Goal: Task Accomplishment & Management: Use online tool/utility

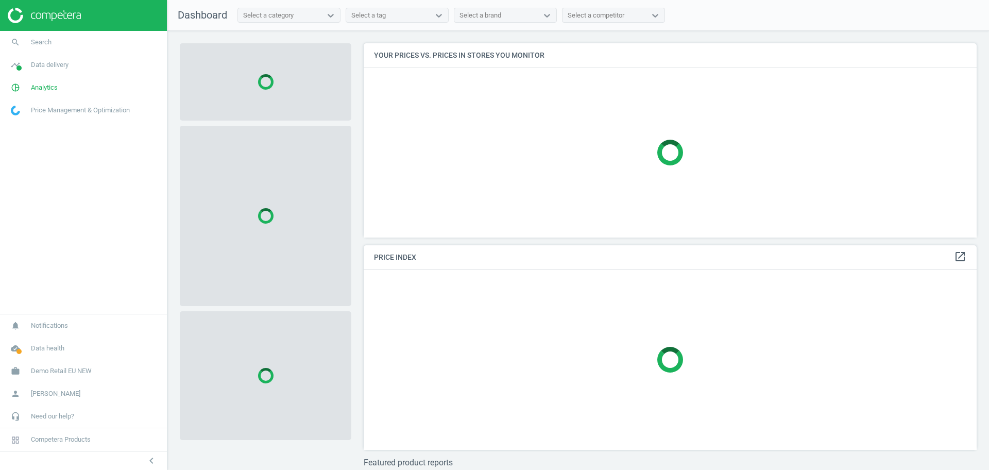
scroll to position [214, 624]
click at [70, 364] on link "work Demo Retail EU NEW" at bounding box center [83, 371] width 167 height 23
click at [29, 335] on link "Switch campaign" at bounding box center [83, 340] width 167 height 15
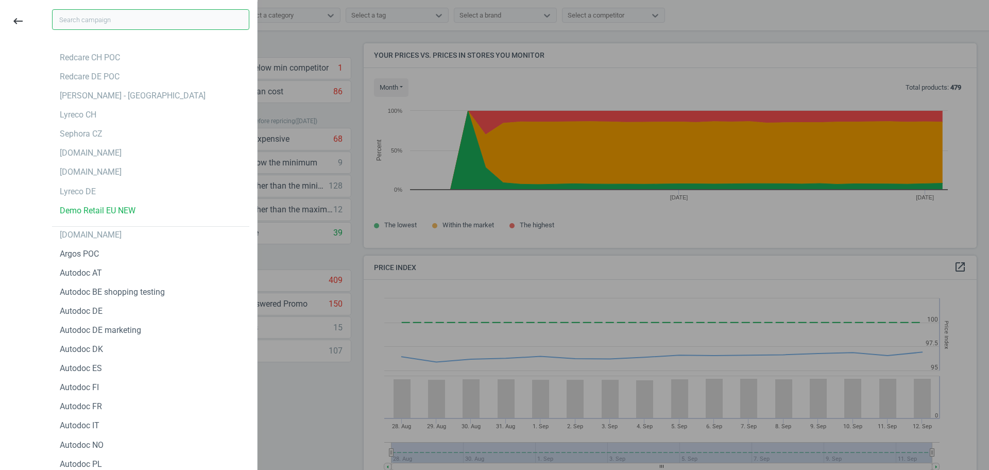
scroll to position [224, 624]
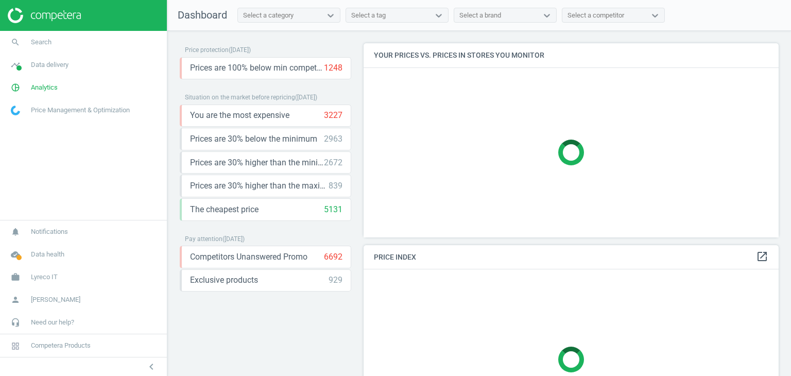
scroll to position [210, 424]
click at [75, 66] on link "timeline Data delivery" at bounding box center [83, 65] width 167 height 23
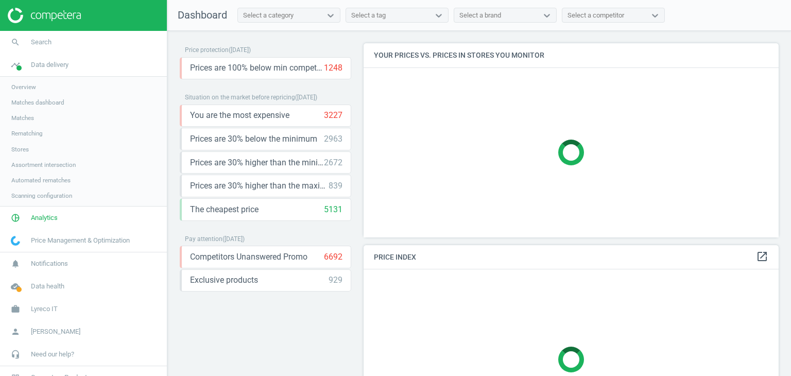
click at [23, 145] on span "Stores" at bounding box center [20, 149] width 18 height 8
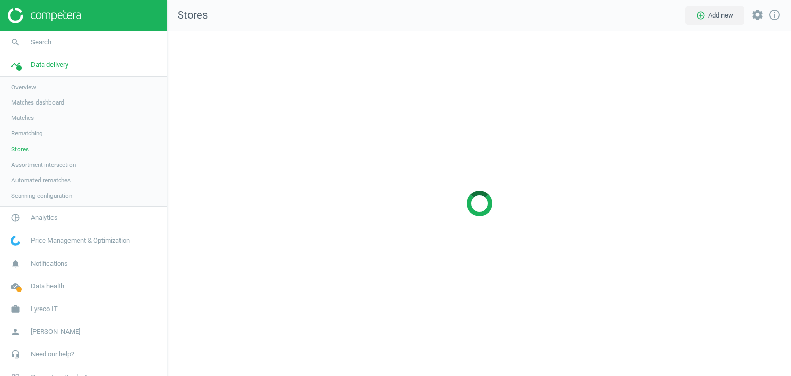
scroll to position [361, 639]
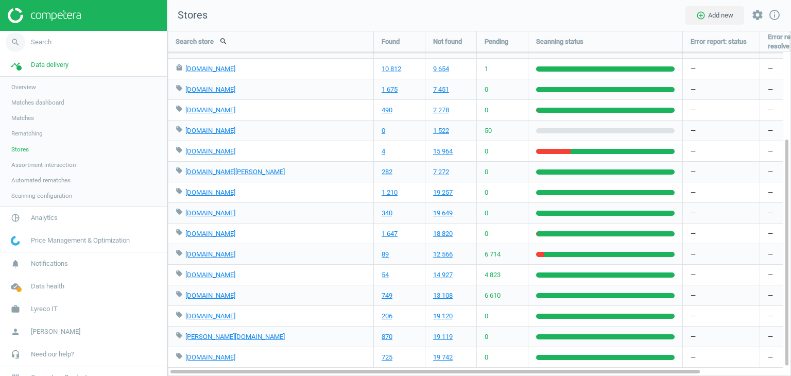
click at [48, 42] on span "Search" at bounding box center [41, 42] width 21 height 9
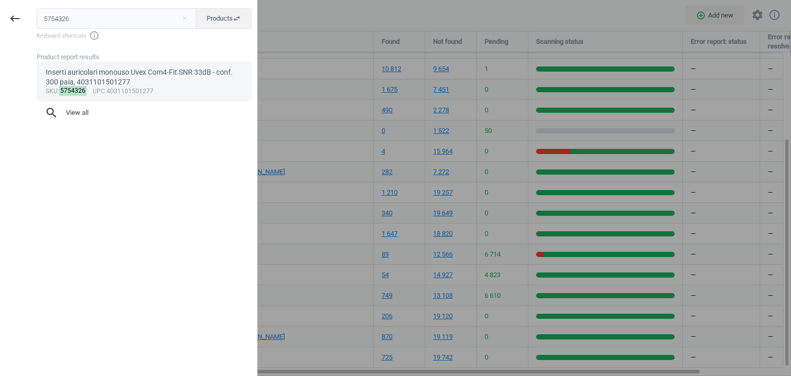
type input "5754326"
click at [72, 79] on div "Inserti auricolari monouso Uvex Com4-Fit SNR 33dB - conf. 300 paia, 40311015012…" at bounding box center [144, 78] width 197 height 20
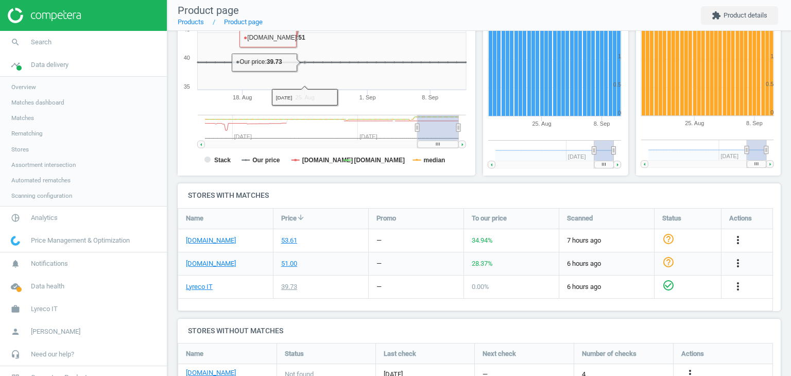
scroll to position [197, 0]
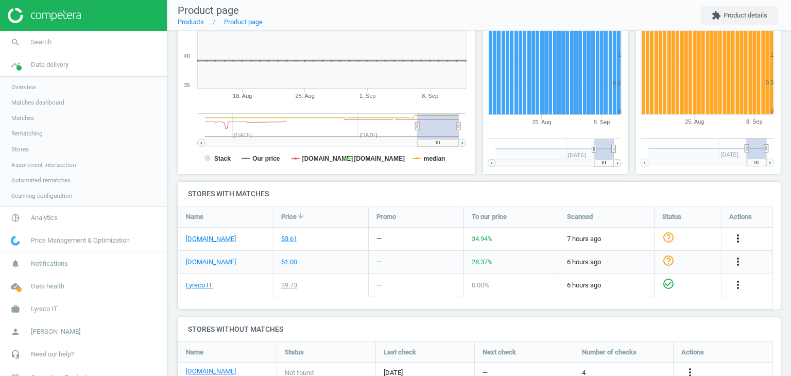
click at [738, 234] on icon "more_vert" at bounding box center [738, 238] width 12 height 12
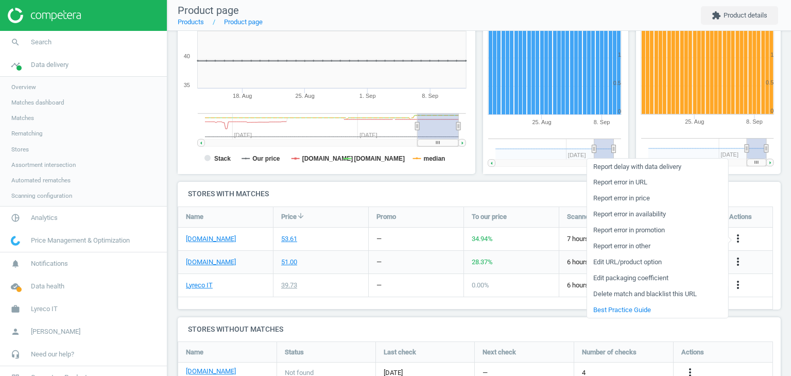
click at [655, 280] on link "Edit packaging coefficient" at bounding box center [657, 279] width 141 height 16
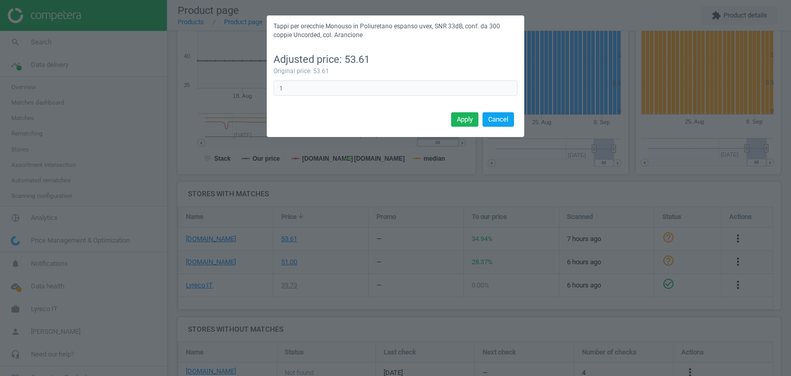
click at [505, 121] on button "Cancel" at bounding box center [498, 119] width 31 height 14
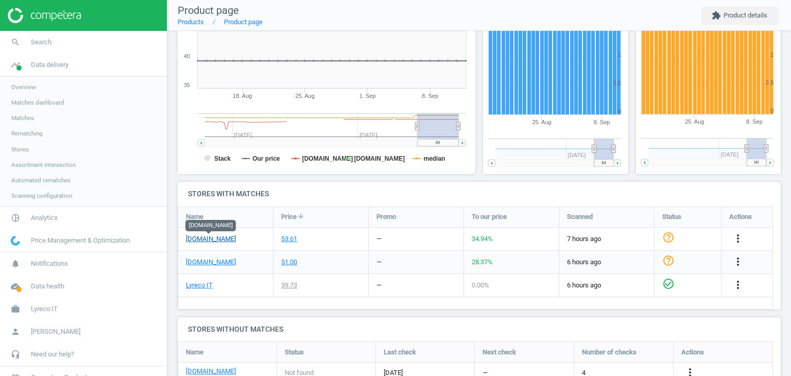
click at [221, 237] on link "[DOMAIN_NAME]" at bounding box center [211, 238] width 50 height 9
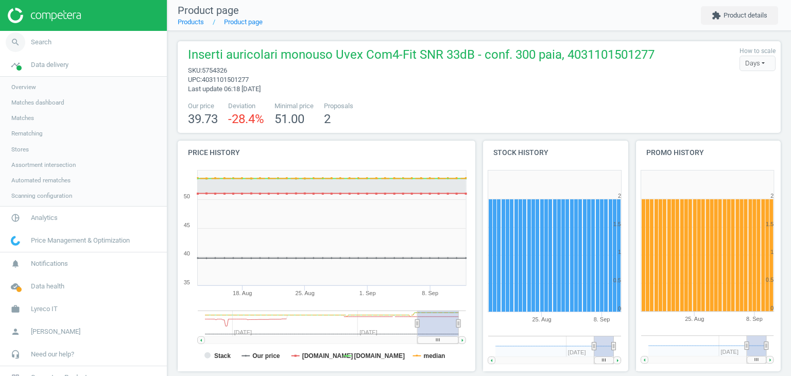
click at [50, 42] on span "Search" at bounding box center [41, 42] width 21 height 9
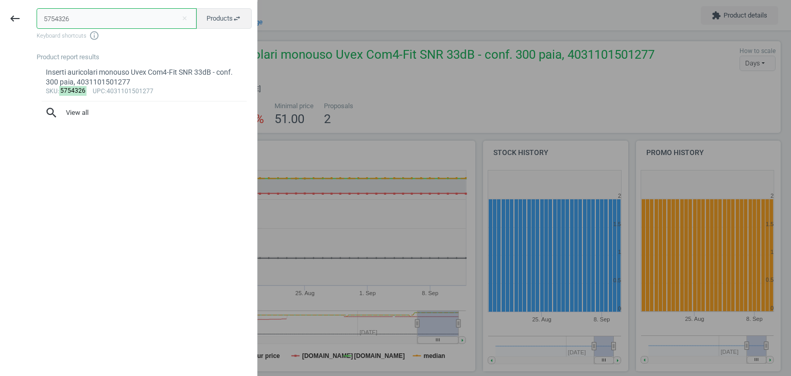
drag, startPoint x: 89, startPoint y: 14, endPoint x: 31, endPoint y: 17, distance: 57.8
click at [31, 17] on div "5754326 close Products swap_horiz Keyboard shortcuts info_outline Product repor…" at bounding box center [143, 190] width 227 height 376
paste input "29001"
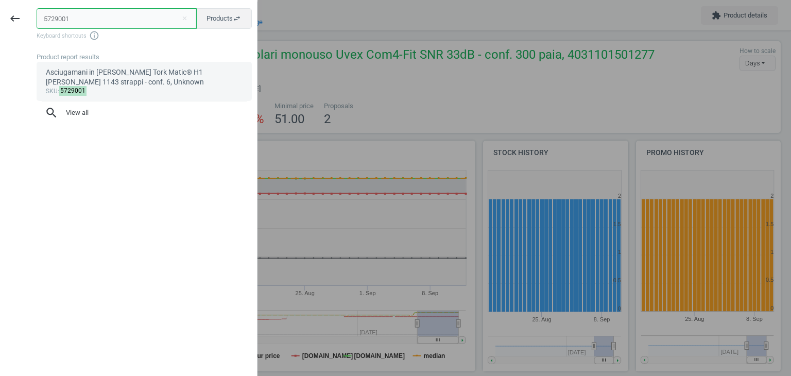
type input "5729001"
click at [86, 73] on div "Asciugamani in rotolo Tork Matic® H1 bianco 1143 strappi - conf. 6, Unknown" at bounding box center [144, 78] width 197 height 20
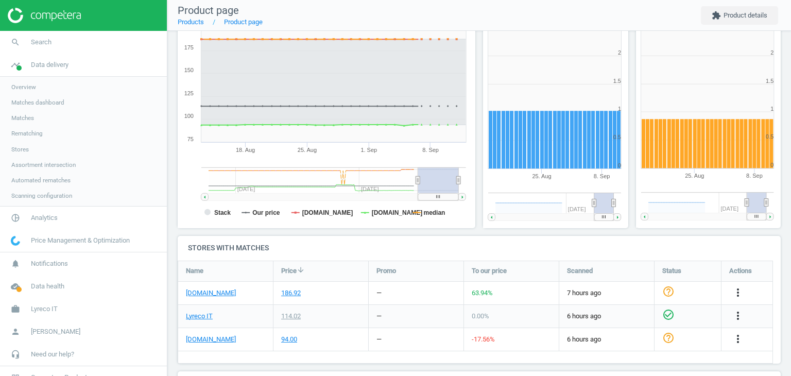
scroll to position [187, 0]
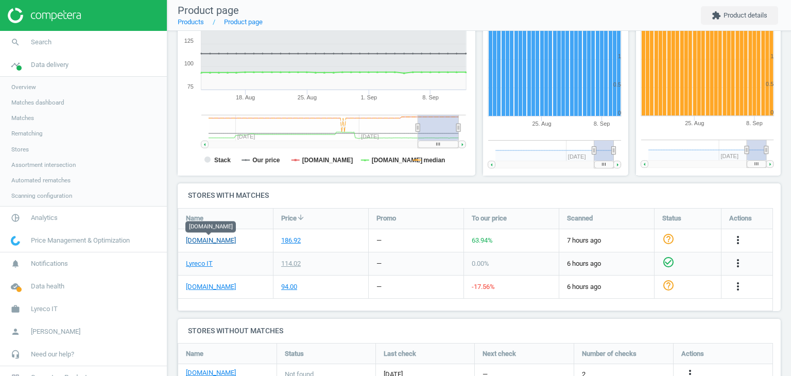
click at [221, 241] on link "[DOMAIN_NAME]" at bounding box center [211, 240] width 50 height 9
click at [734, 242] on icon "more_vert" at bounding box center [738, 240] width 12 height 12
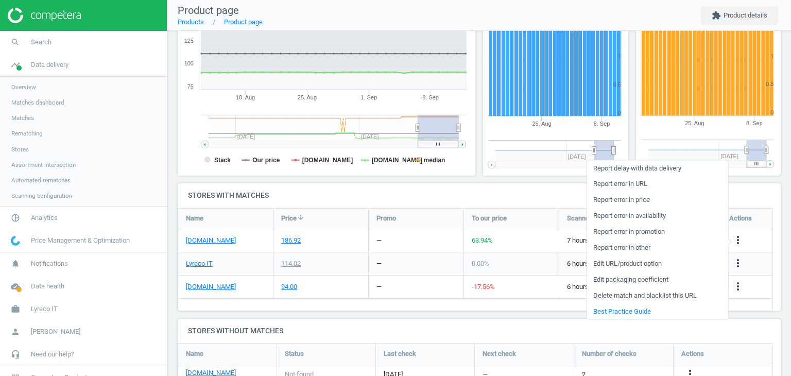
click at [647, 280] on link "Edit packaging coefficient" at bounding box center [657, 280] width 141 height 16
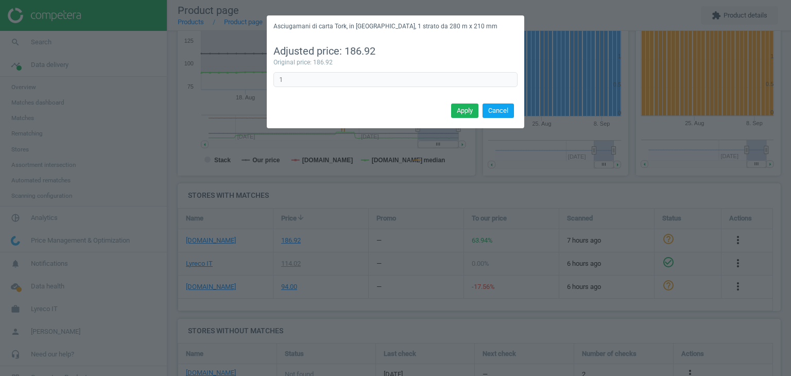
click at [494, 111] on button "Cancel" at bounding box center [498, 111] width 31 height 14
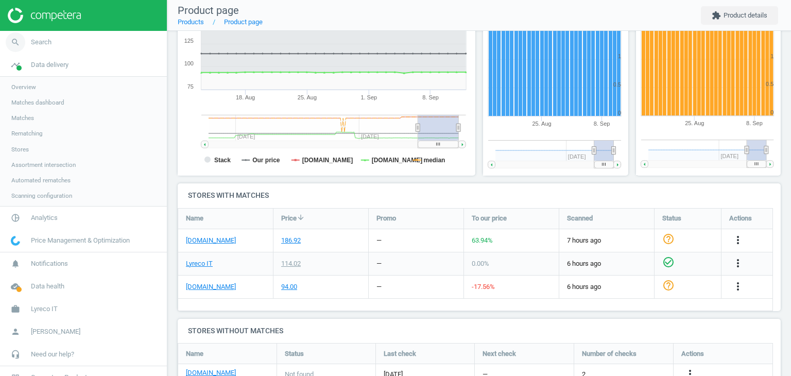
click at [37, 46] on span "Search" at bounding box center [41, 42] width 21 height 9
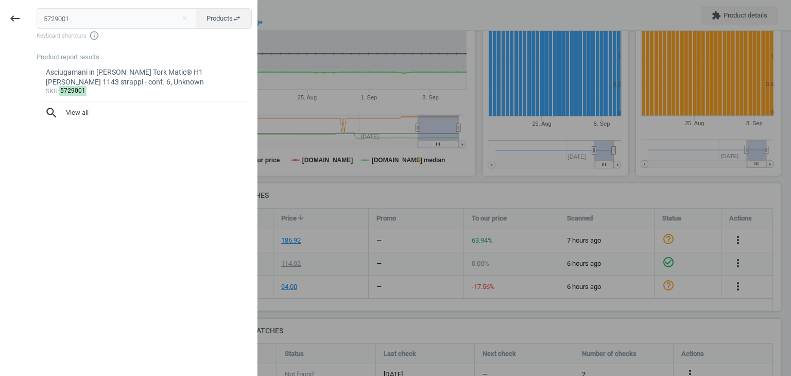
drag, startPoint x: 83, startPoint y: 23, endPoint x: 29, endPoint y: 25, distance: 53.6
click at [30, 25] on div "5729001 close Products swap_horiz Keyboard shortcuts info_outline Product repor…" at bounding box center [143, 190] width 227 height 376
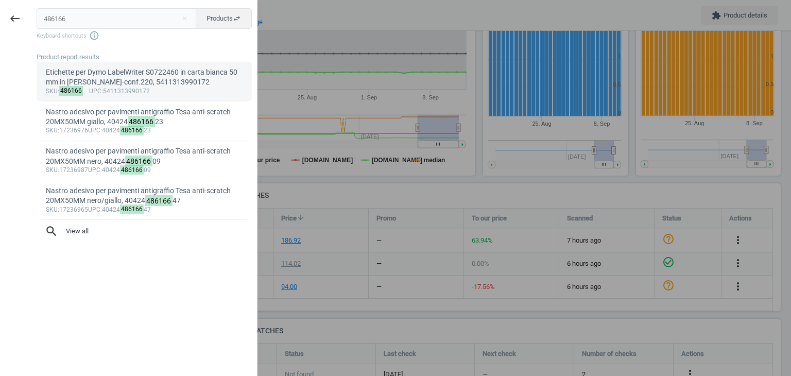
type input "486166"
click at [130, 88] on div "sku : 486166 upc :5411313990172" at bounding box center [144, 92] width 197 height 8
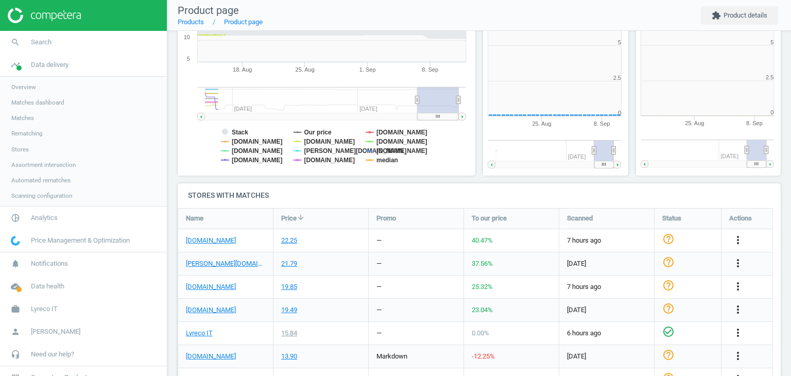
scroll to position [222, 159]
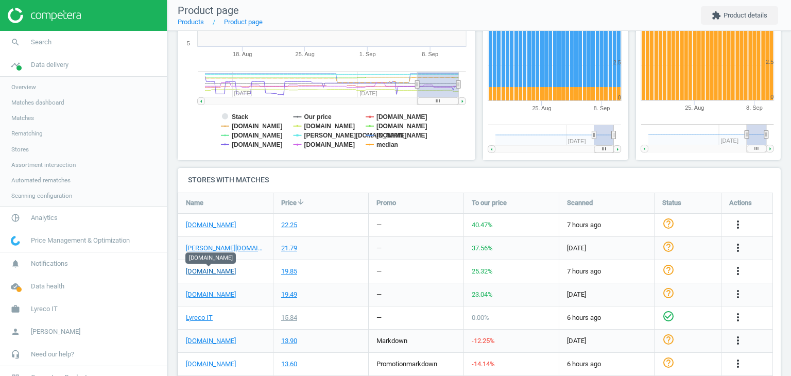
click at [211, 273] on link "[DOMAIN_NAME]" at bounding box center [211, 271] width 50 height 9
click at [735, 268] on icon "more_vert" at bounding box center [738, 271] width 12 height 12
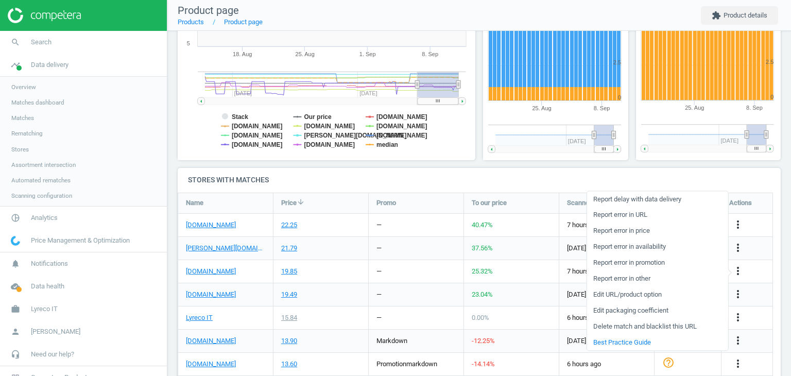
click at [643, 311] on link "Edit packaging coefficient" at bounding box center [657, 311] width 141 height 16
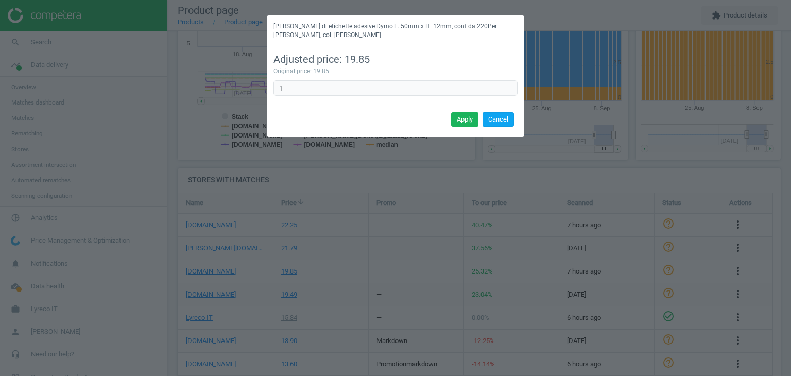
click at [499, 112] on button "Cancel" at bounding box center [498, 119] width 31 height 14
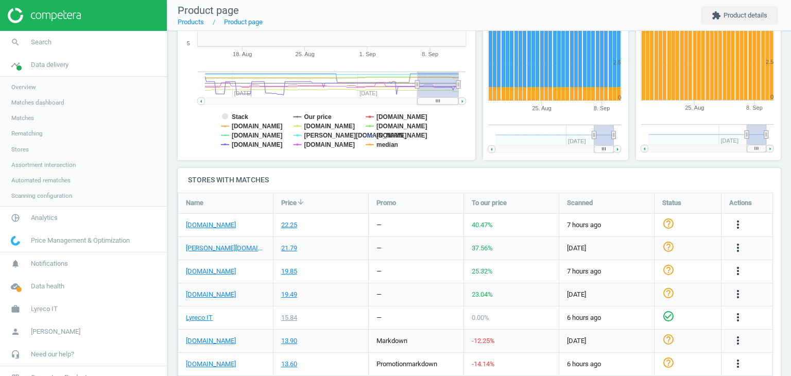
scroll to position [0, 0]
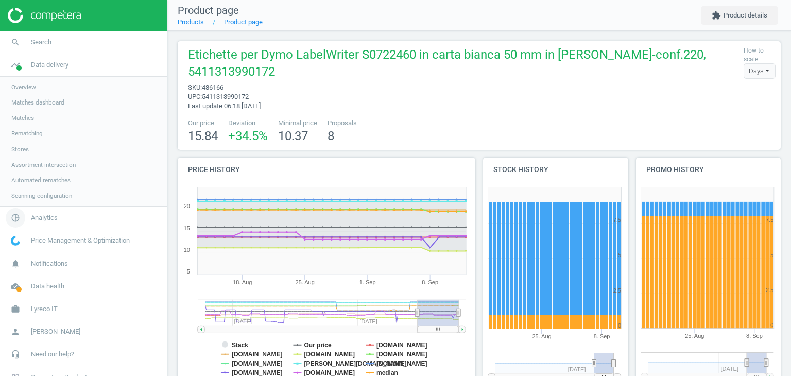
click at [27, 215] on span "pie_chart_outlined" at bounding box center [15, 218] width 31 height 23
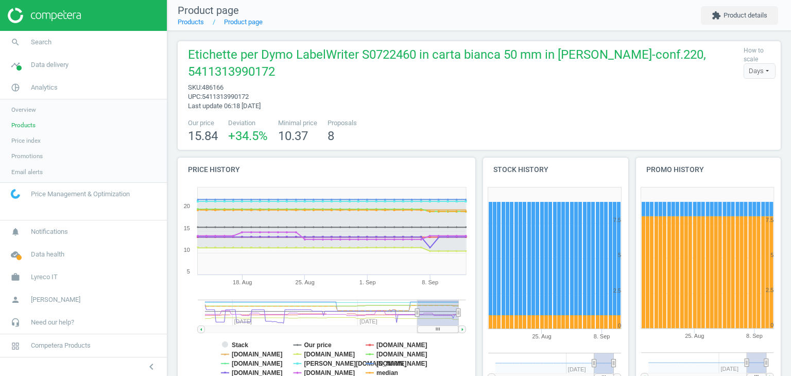
click at [26, 124] on span "Products" at bounding box center [23, 125] width 24 height 8
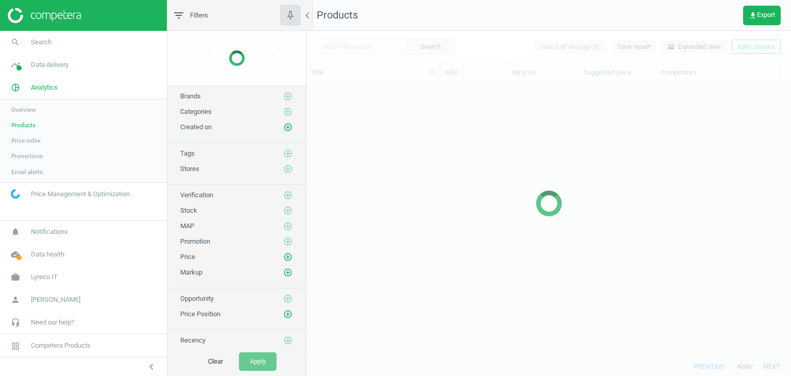
scroll to position [258, 477]
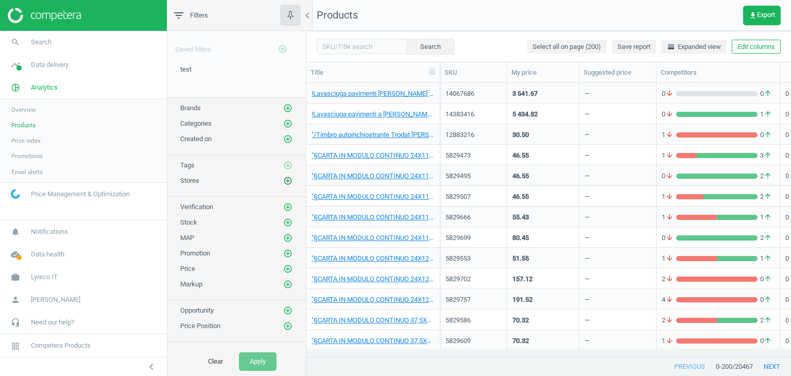
click at [283, 181] on icon "add_circle_outline" at bounding box center [287, 180] width 9 height 9
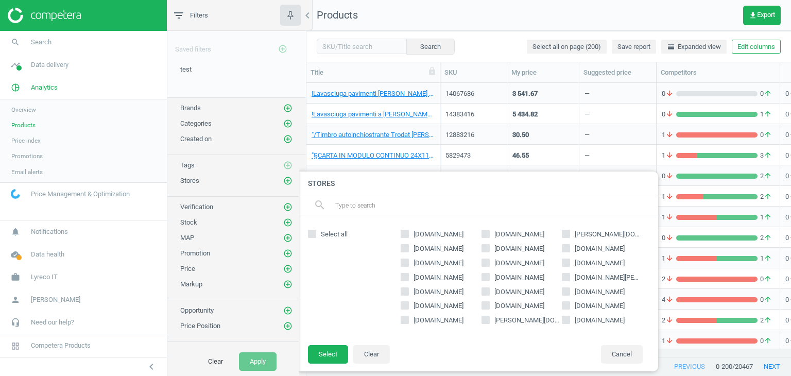
click at [439, 291] on span "[DOMAIN_NAME]" at bounding box center [439, 292] width 54 height 9
click at [409, 291] on input "[DOMAIN_NAME]" at bounding box center [405, 291] width 7 height 7
checkbox input "true"
click at [326, 349] on button "Select" at bounding box center [328, 354] width 40 height 19
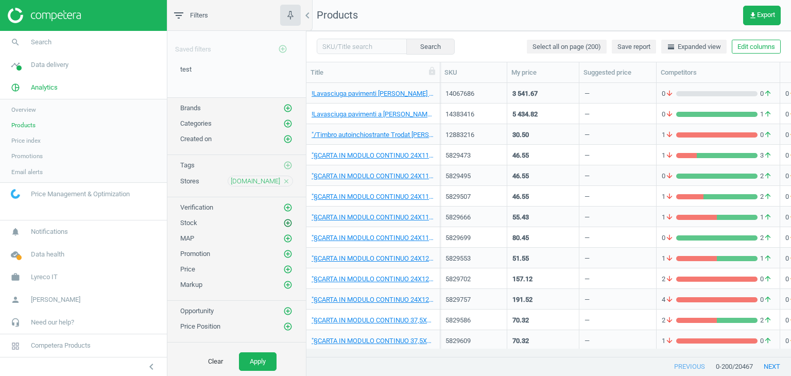
click at [283, 218] on icon "add_circle_outline" at bounding box center [287, 222] width 9 height 9
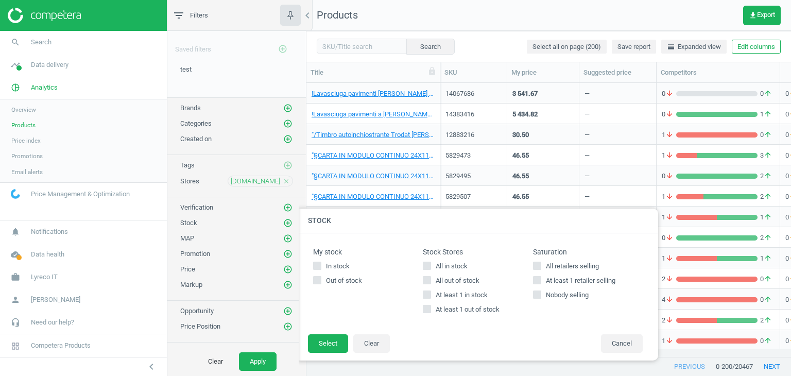
click at [427, 263] on input "All in stock" at bounding box center [427, 266] width 7 height 7
checkbox input "true"
click at [316, 341] on button "Select" at bounding box center [328, 343] width 40 height 19
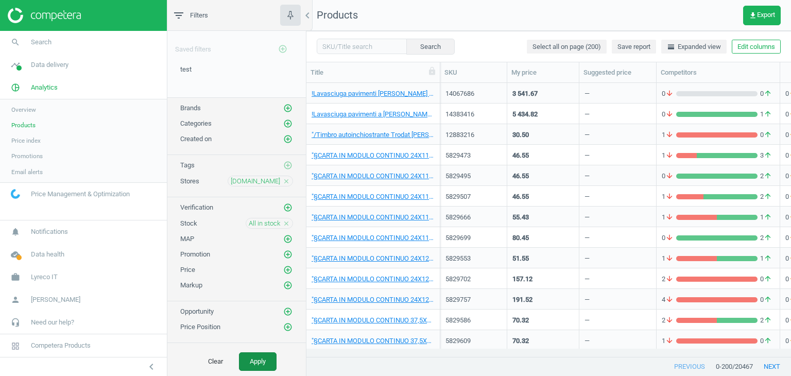
click at [255, 361] on button "Apply" at bounding box center [258, 361] width 38 height 19
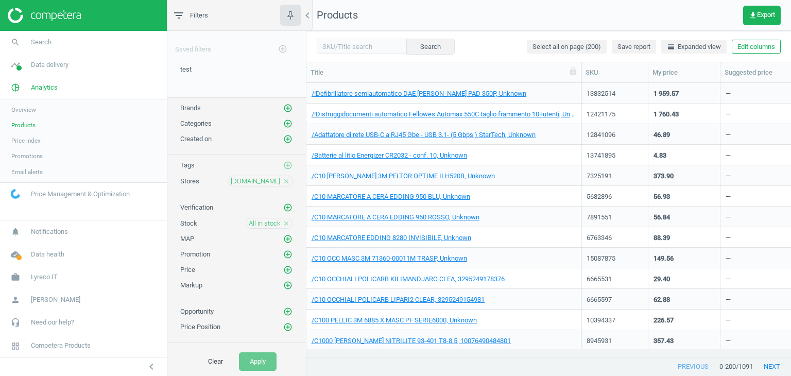
drag, startPoint x: 440, startPoint y: 66, endPoint x: 581, endPoint y: 66, distance: 141.7
click at [581, 66] on div at bounding box center [581, 72] width 10 height 20
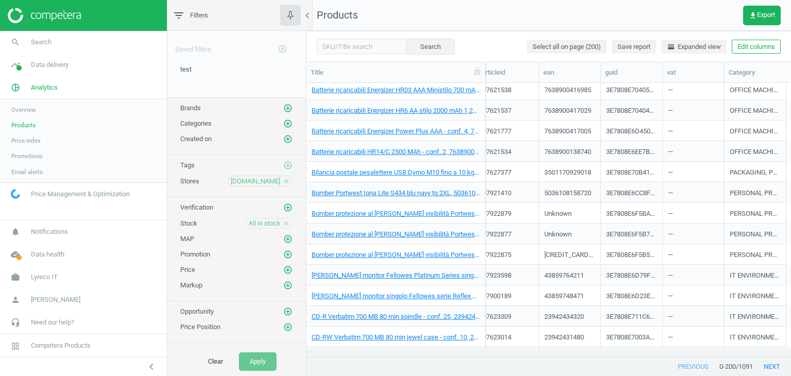
scroll to position [0, 596]
drag, startPoint x: 581, startPoint y: 75, endPoint x: 486, endPoint y: 75, distance: 95.3
click at [486, 75] on div at bounding box center [485, 72] width 10 height 20
click at [764, 44] on button "Edit columns" at bounding box center [756, 47] width 49 height 14
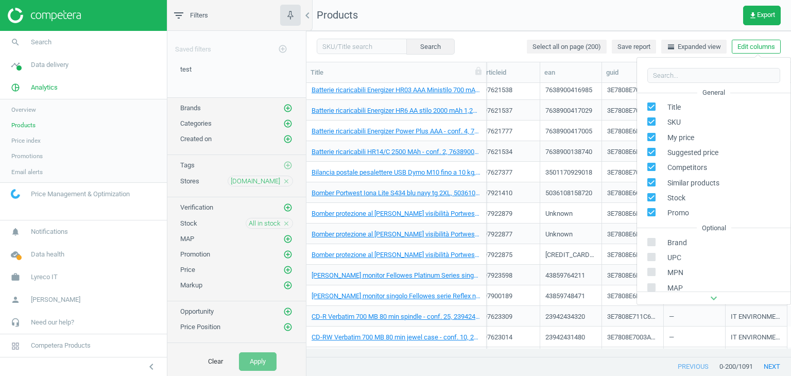
click at [653, 184] on input "checkbox" at bounding box center [652, 182] width 7 height 7
checkbox input "false"
click at [651, 153] on input "checkbox" at bounding box center [652, 152] width 7 height 7
checkbox input "false"
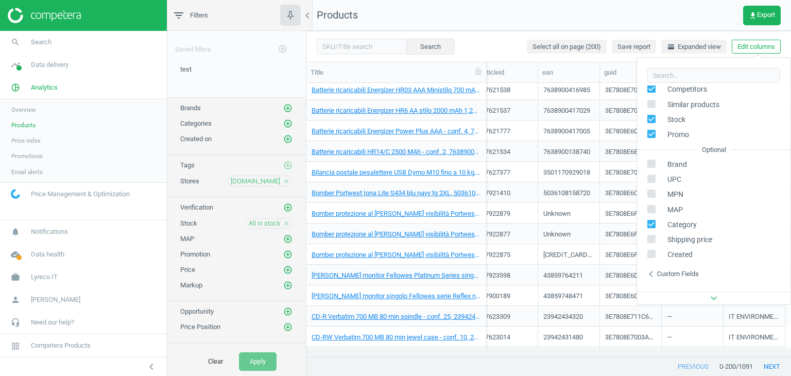
scroll to position [162, 0]
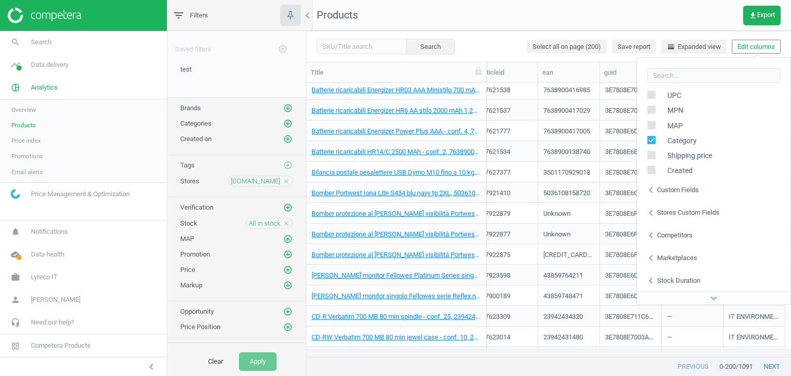
click at [658, 187] on div "Custom fields" at bounding box center [679, 190] width 42 height 9
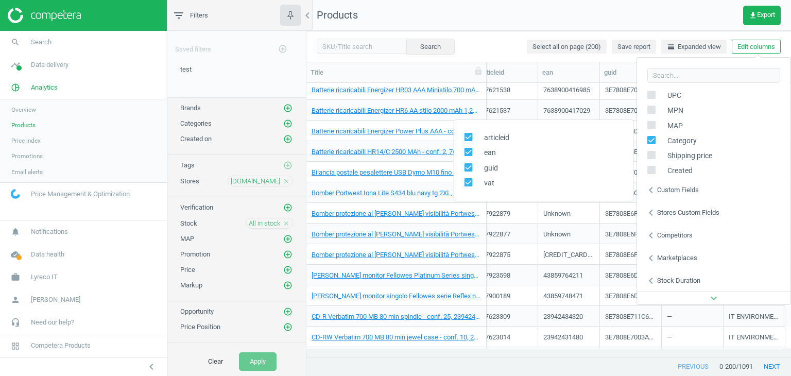
click at [658, 187] on div "Custom fields" at bounding box center [679, 190] width 42 height 9
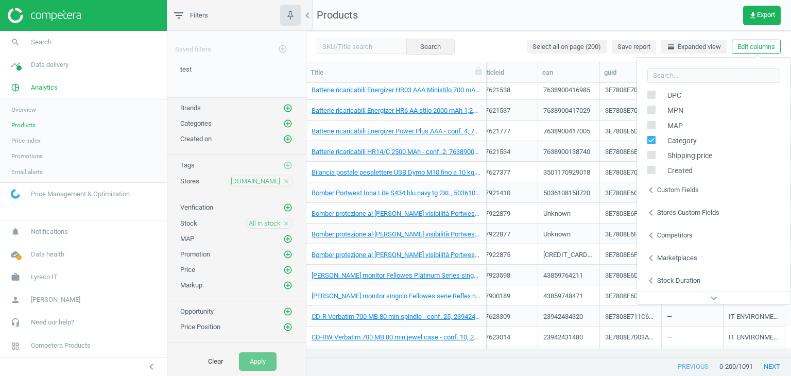
click at [664, 211] on div "Stores custom fields" at bounding box center [689, 212] width 62 height 9
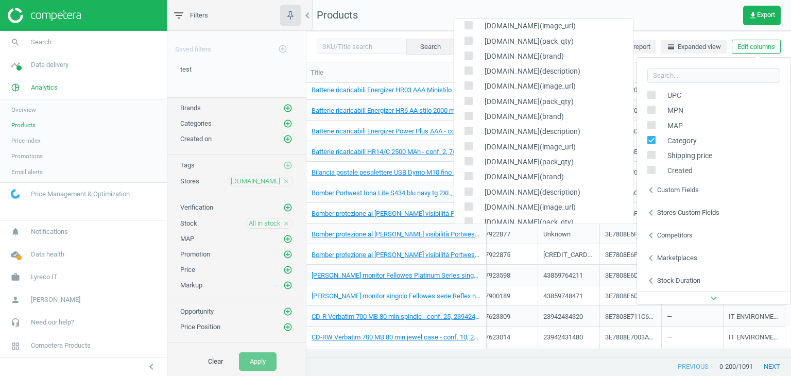
scroll to position [953, 0]
click at [682, 237] on div "Competitors" at bounding box center [676, 235] width 36 height 9
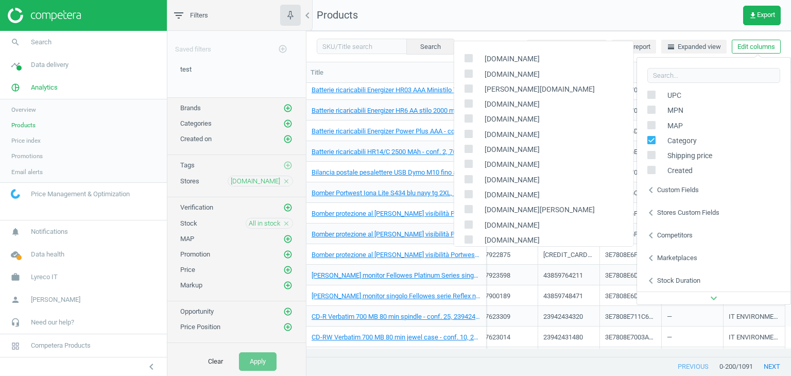
click at [681, 261] on div "Marketplaces" at bounding box center [678, 258] width 40 height 9
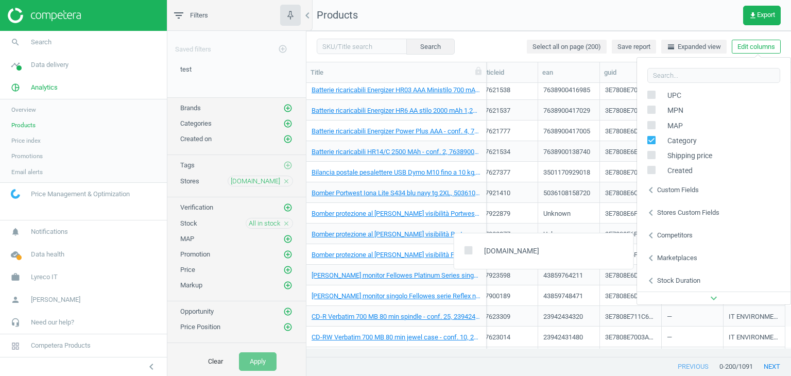
click at [681, 261] on div "Marketplaces" at bounding box center [678, 258] width 40 height 9
click at [356, 43] on input "text" at bounding box center [362, 46] width 90 height 15
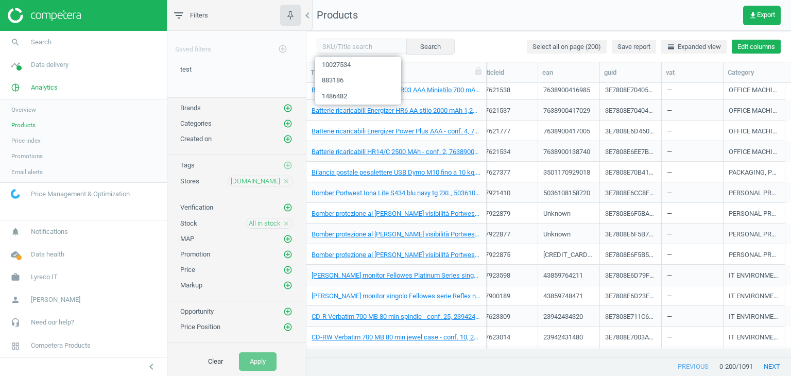
click at [769, 48] on button "Edit columns" at bounding box center [756, 47] width 49 height 14
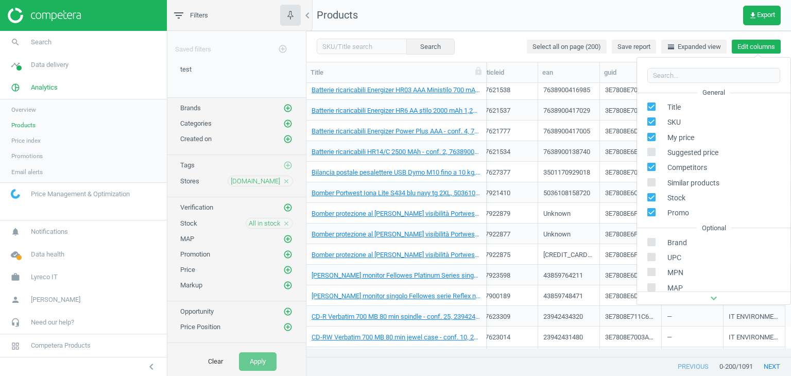
click at [769, 48] on button "Edit columns" at bounding box center [756, 47] width 49 height 14
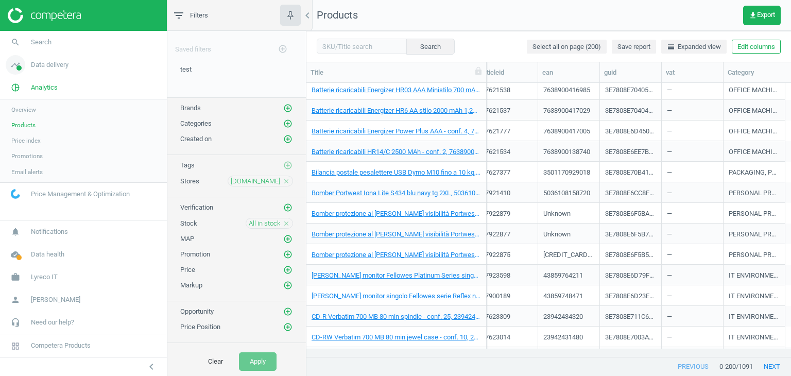
click at [60, 71] on link "timeline Data delivery" at bounding box center [83, 65] width 167 height 23
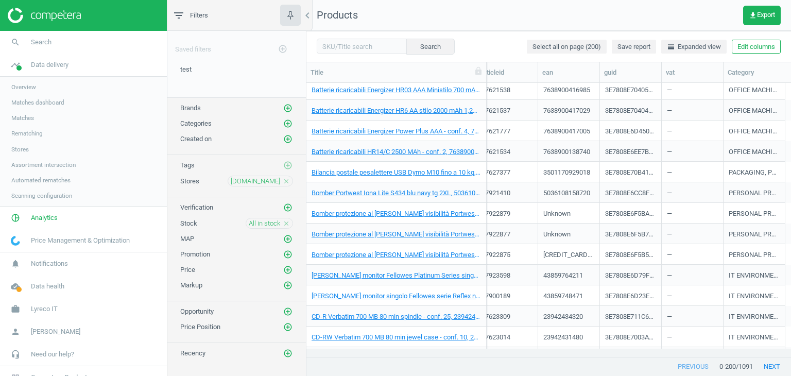
click at [23, 120] on span "Matches" at bounding box center [22, 118] width 23 height 8
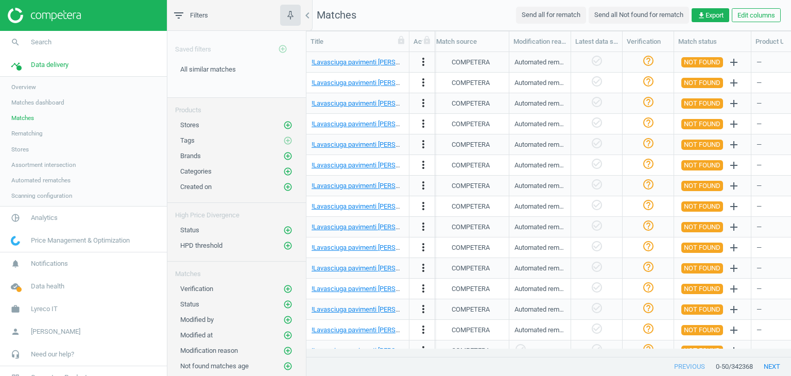
scroll to position [0, 990]
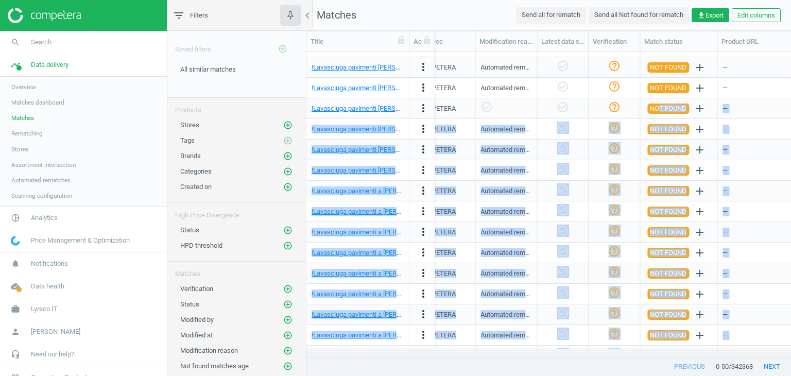
drag, startPoint x: 660, startPoint y: 347, endPoint x: 667, endPoint y: 348, distance: 7.7
click at [667, 348] on div "!Lavasciuga pavimenti Kärcher BD 38/12 C, 4039784944541 more_vert 14067686 — — …" at bounding box center [549, 200] width 485 height 297
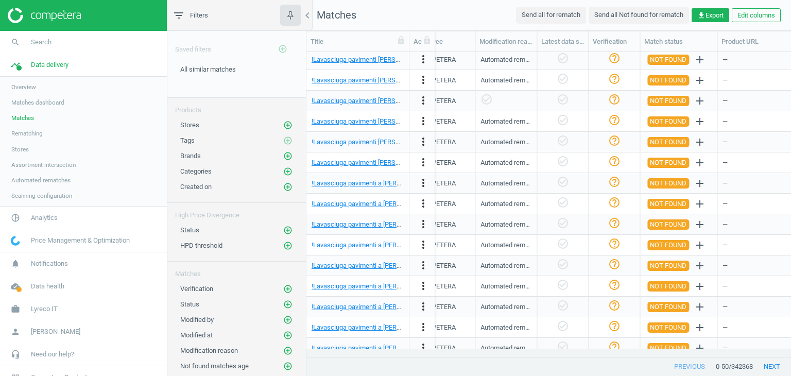
click at [761, 276] on div "—" at bounding box center [769, 286] width 103 height 21
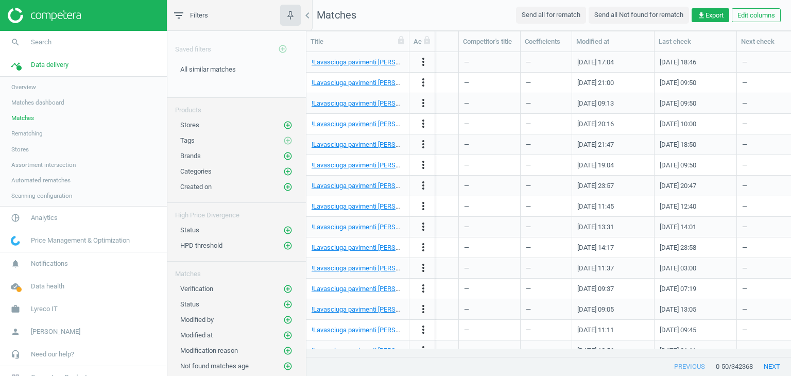
scroll to position [0, 1362]
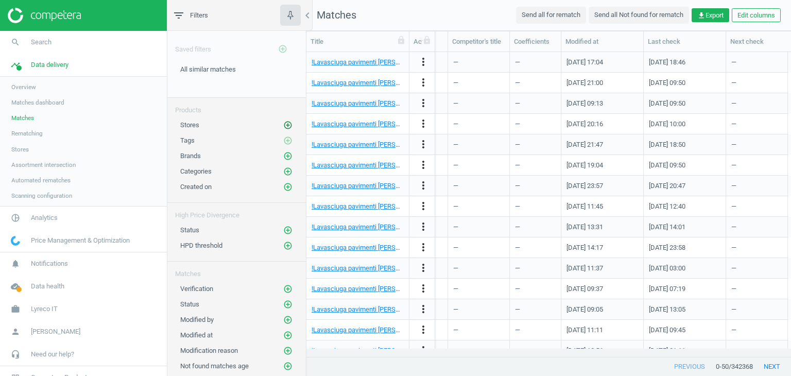
click at [283, 123] on icon "add_circle_outline" at bounding box center [287, 125] width 9 height 9
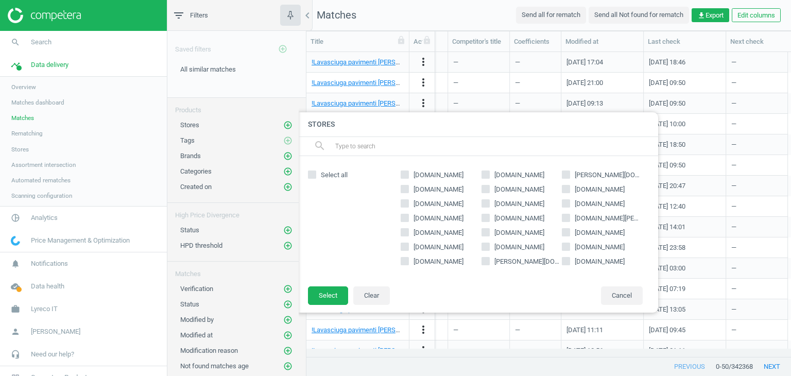
click at [406, 235] on input "[DOMAIN_NAME]" at bounding box center [405, 232] width 7 height 7
checkbox input "true"
click at [334, 292] on button "Select" at bounding box center [328, 296] width 40 height 19
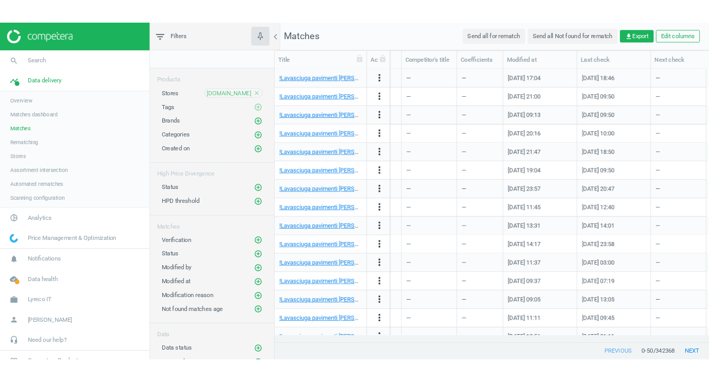
scroll to position [47, 0]
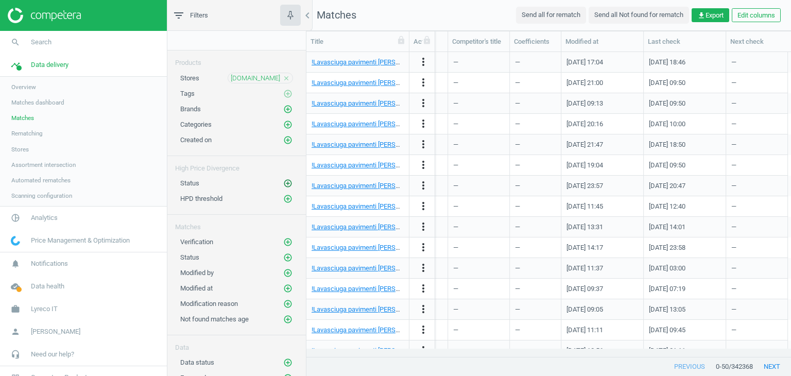
click at [283, 179] on icon "add_circle_outline" at bounding box center [287, 183] width 9 height 9
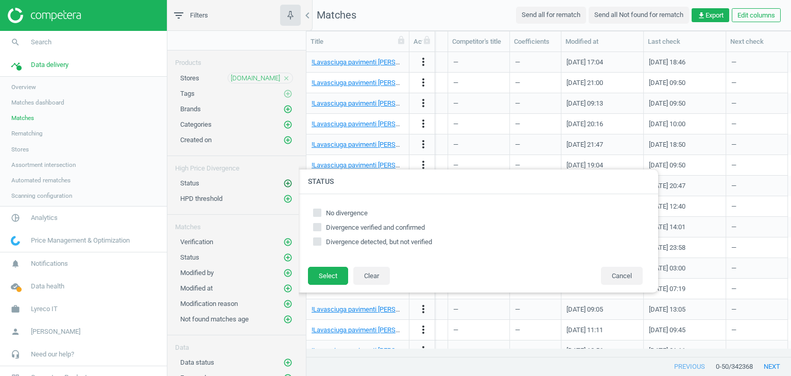
click at [283, 179] on icon "add_circle_outline" at bounding box center [287, 183] width 9 height 9
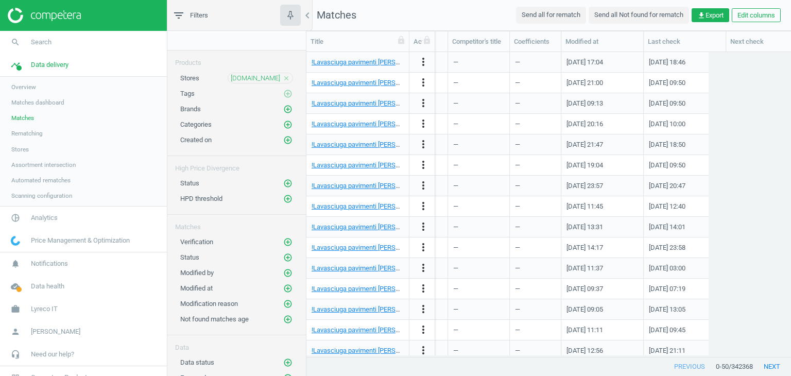
scroll to position [289, 477]
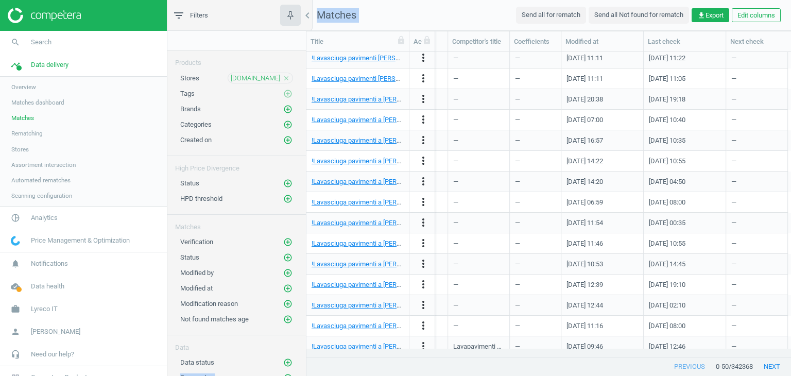
drag, startPoint x: 320, startPoint y: 233, endPoint x: 155, endPoint y: 400, distance: 235.0
click at [155, 376] on html "Group 2 Created with Sketch. ic/cloud_download/grey600 Created with Sketch. gra…" at bounding box center [395, 188] width 791 height 376
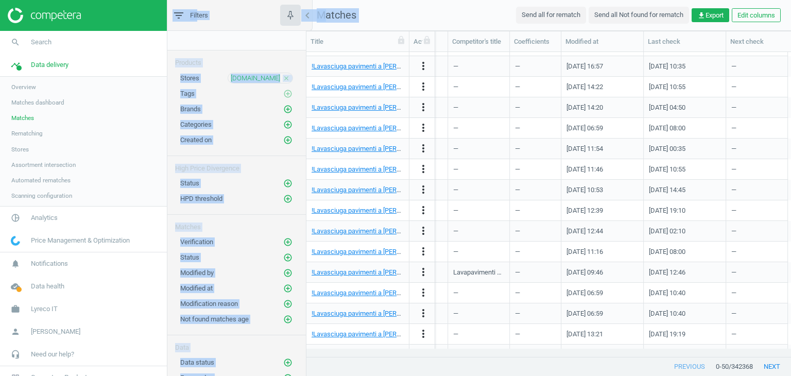
click at [420, 21] on nav "Matches Send all for rematch Send all Not found for rematch get_app Export Edit…" at bounding box center [549, 15] width 485 height 31
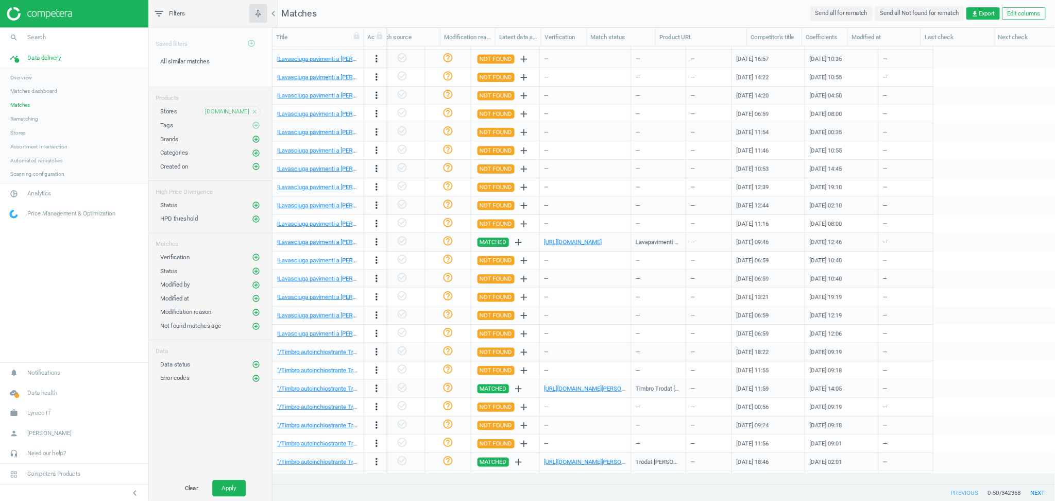
scroll to position [0, 970]
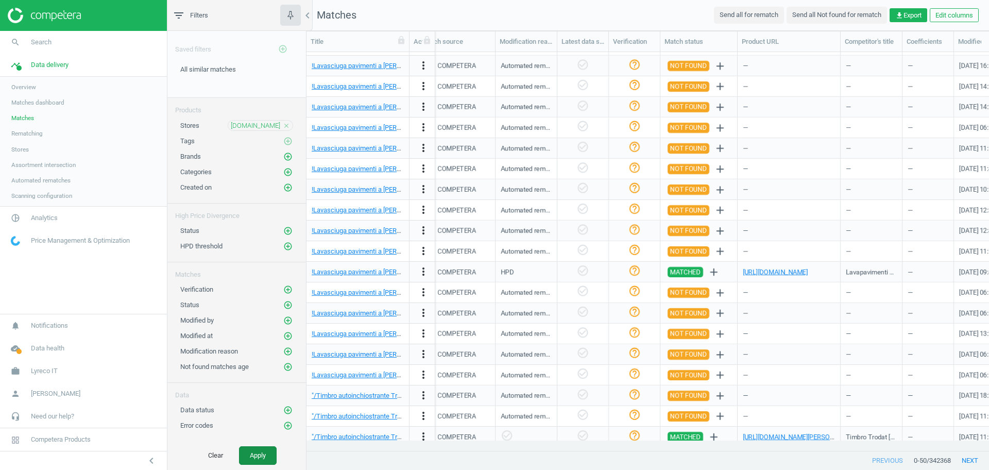
click at [257, 376] on button "Apply" at bounding box center [258, 455] width 38 height 19
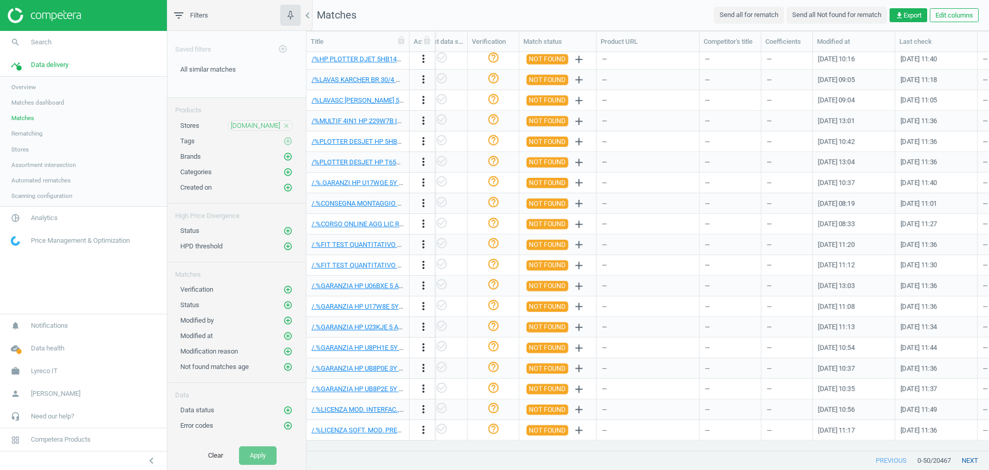
click at [791, 376] on button "next" at bounding box center [970, 460] width 38 height 19
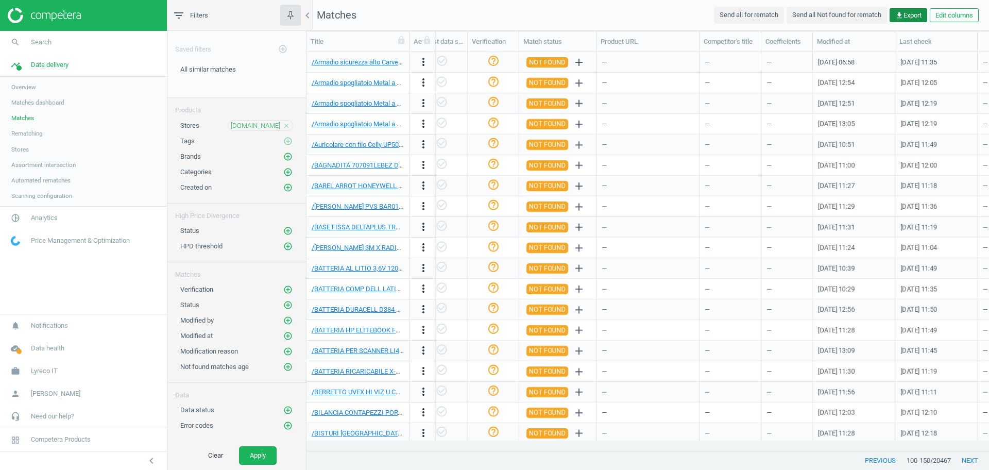
click at [791, 18] on span "get_app Export" at bounding box center [909, 15] width 26 height 9
click at [791, 51] on button "insert_drive_file Report (Excel)" at bounding box center [836, 56] width 179 height 20
click at [39, 223] on link "pie_chart_outlined Analytics" at bounding box center [83, 218] width 167 height 23
click at [29, 128] on span "Products" at bounding box center [23, 125] width 24 height 8
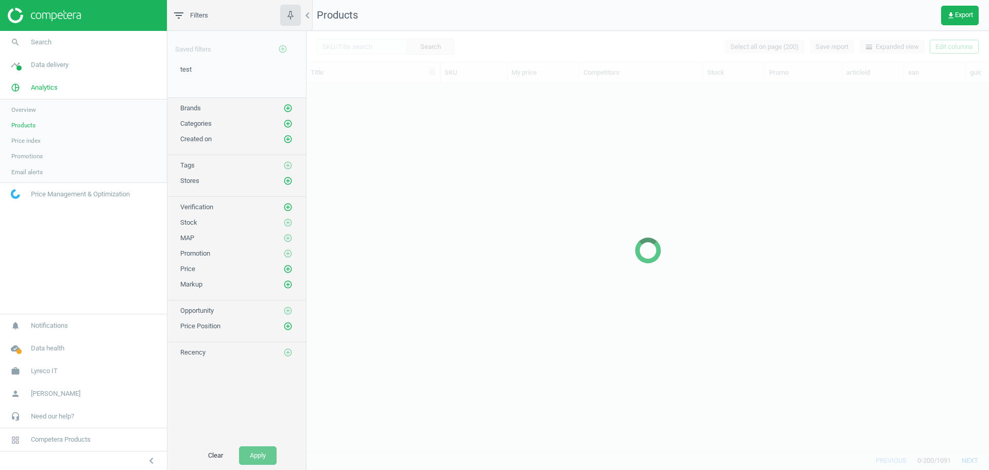
scroll to position [348, 673]
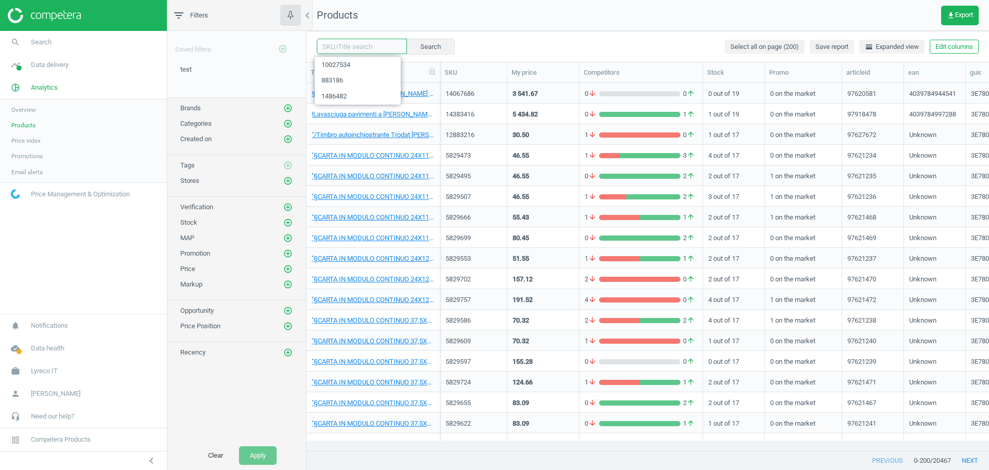
click at [350, 46] on input "text" at bounding box center [362, 46] width 90 height 15
paste input "5754326"
type input "5754326"
click at [417, 46] on button "Search" at bounding box center [430, 46] width 48 height 15
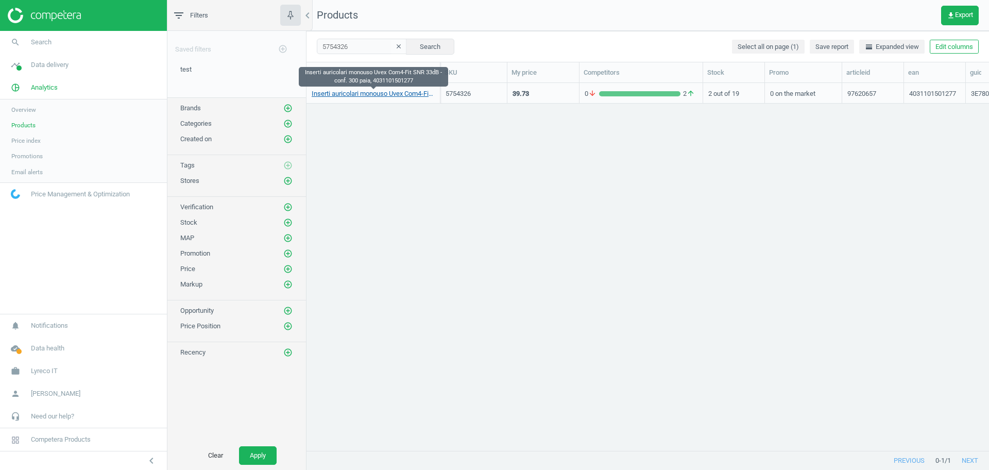
click at [377, 96] on link "Inserti auricolari monouso Uvex Com4-Fit SNR 33dB - conf. 300 paia, 40311015012…" at bounding box center [373, 93] width 123 height 9
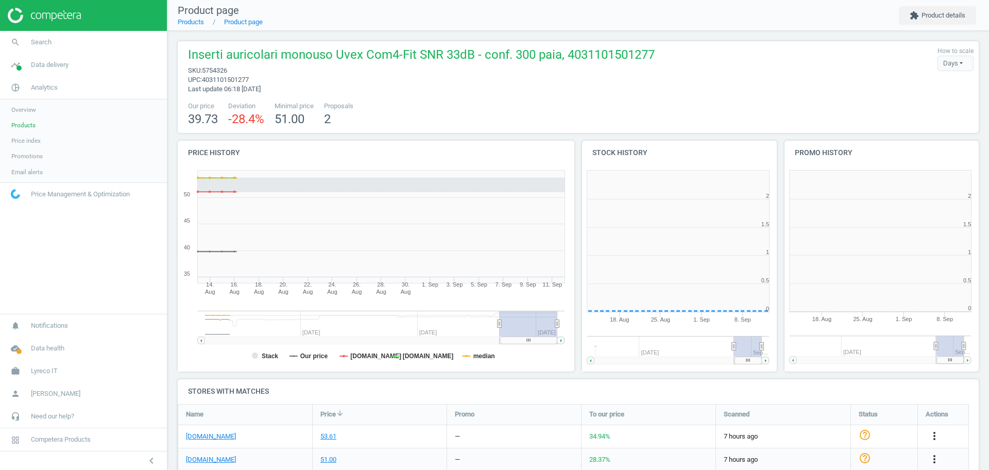
scroll to position [222, 208]
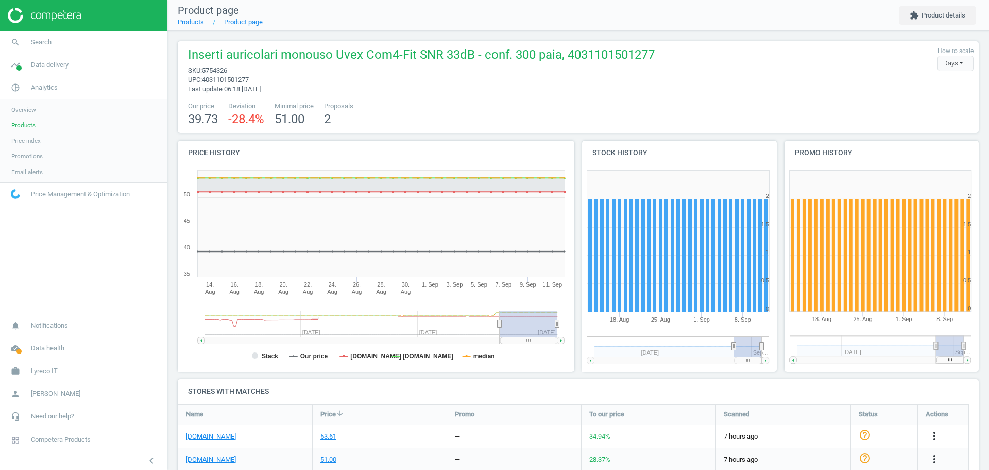
click at [30, 122] on span "Products" at bounding box center [23, 125] width 24 height 8
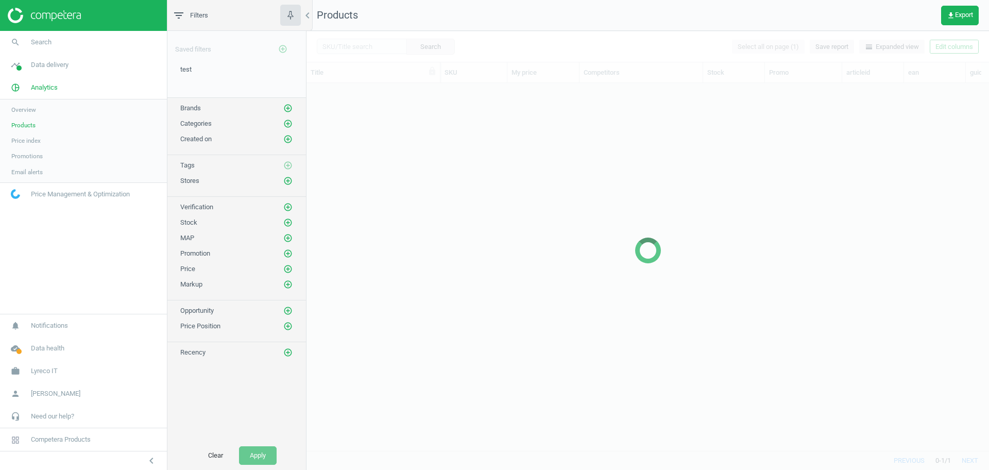
scroll to position [348, 673]
click at [286, 182] on icon "add_circle_outline" at bounding box center [287, 180] width 9 height 9
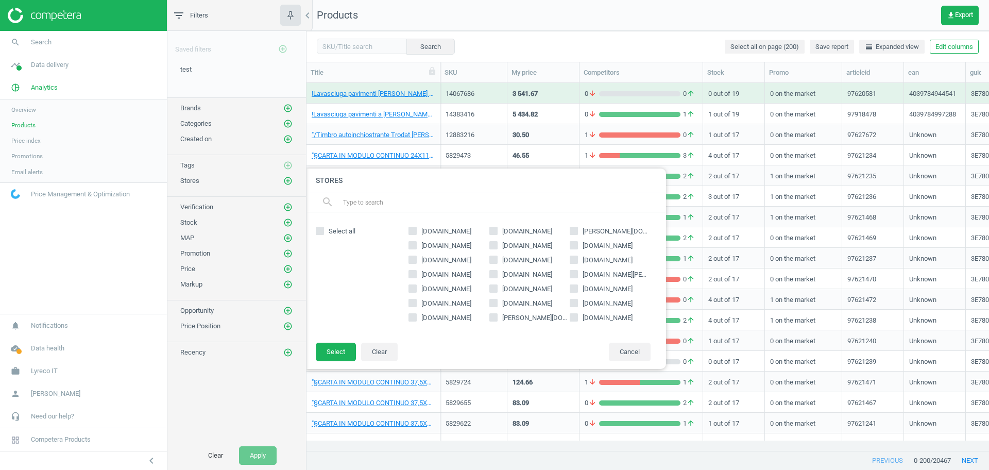
click at [425, 288] on span "[DOMAIN_NAME]" at bounding box center [446, 288] width 54 height 9
click at [416, 288] on input "[DOMAIN_NAME]" at bounding box center [413, 288] width 7 height 7
checkbox input "true"
click at [344, 345] on button "Select" at bounding box center [336, 352] width 40 height 19
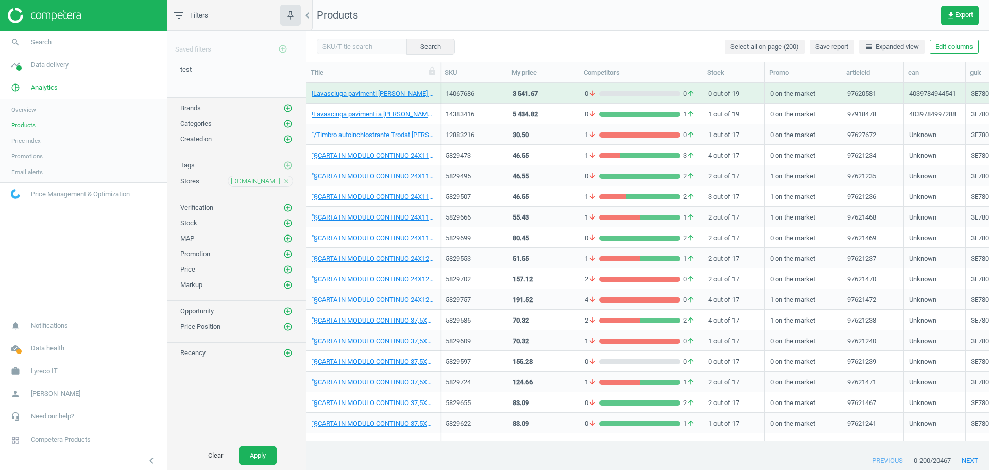
click at [261, 376] on div "Clear Apply" at bounding box center [236, 455] width 139 height 29
click at [253, 376] on button "Apply" at bounding box center [258, 455] width 38 height 19
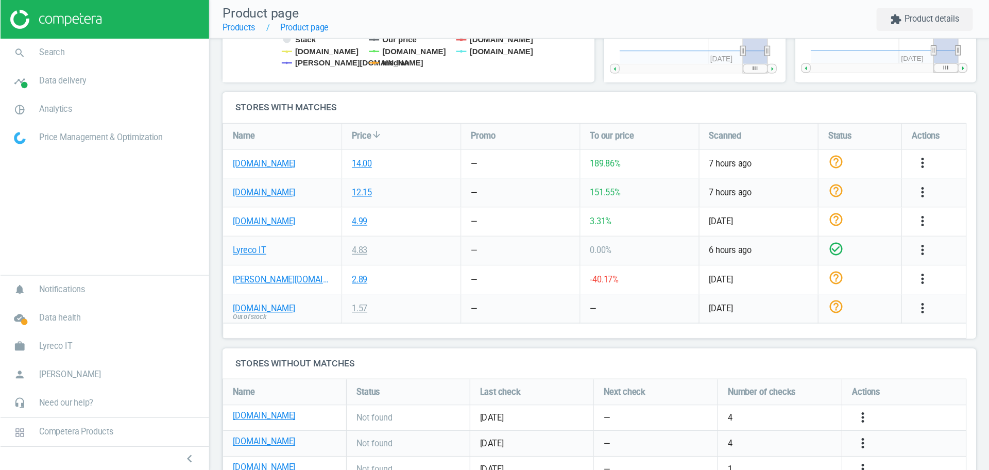
scroll to position [296, 0]
click at [739, 129] on icon "more_vert" at bounding box center [738, 131] width 12 height 12
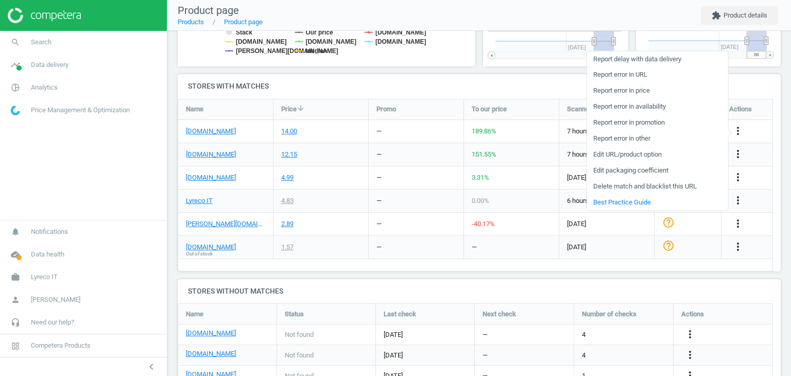
click at [670, 170] on link "Edit packaging coefficient" at bounding box center [657, 171] width 141 height 16
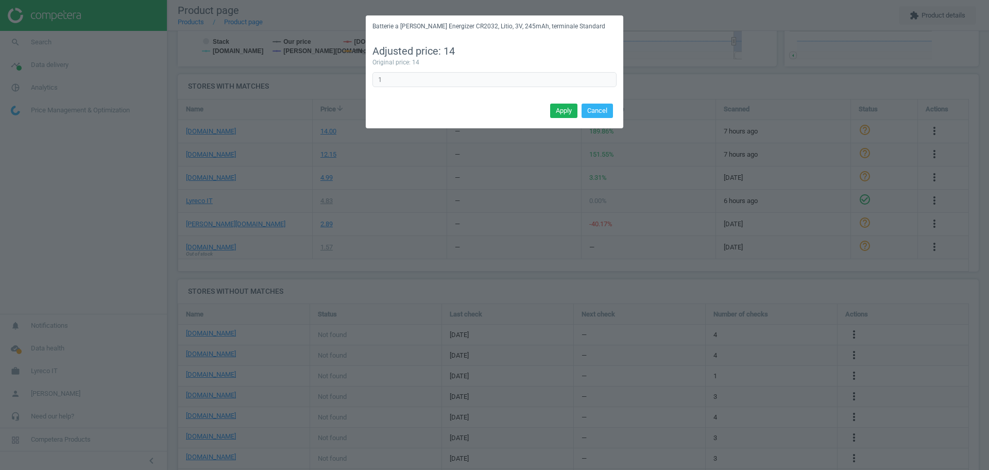
scroll to position [5, 5]
click at [602, 110] on button "Cancel" at bounding box center [597, 111] width 31 height 14
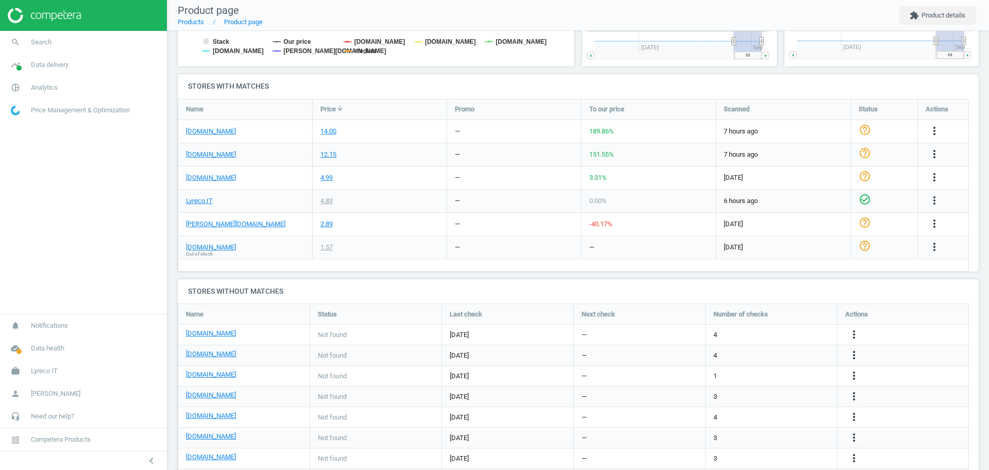
scroll to position [0, 0]
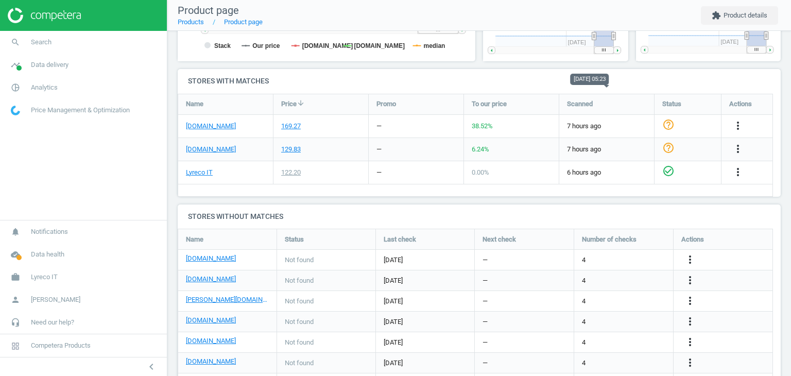
scroll to position [336, 0]
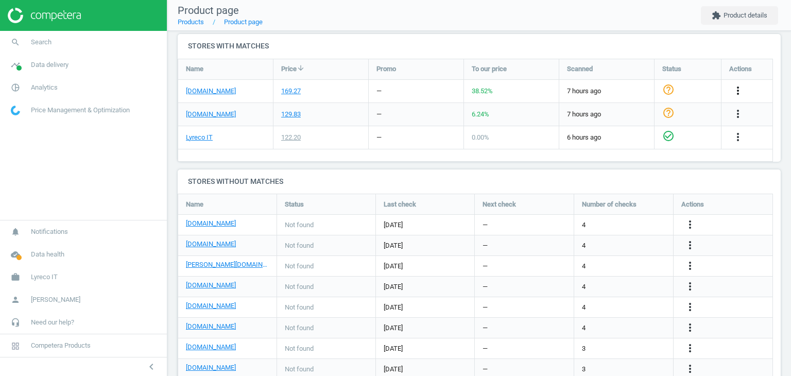
click at [732, 88] on icon "more_vert" at bounding box center [738, 91] width 12 height 12
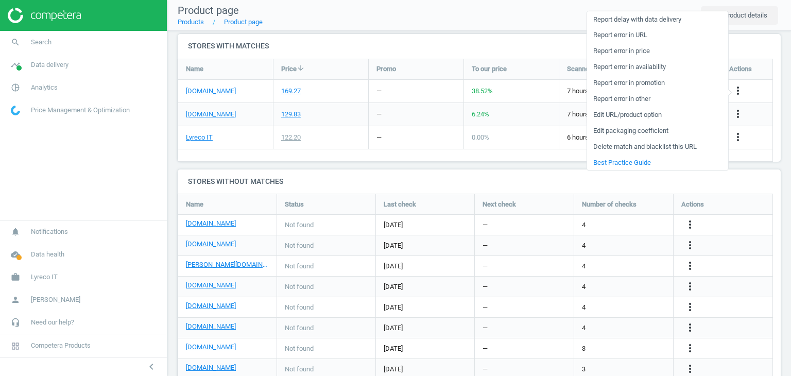
click at [661, 127] on link "Edit packaging coefficient" at bounding box center [657, 131] width 141 height 16
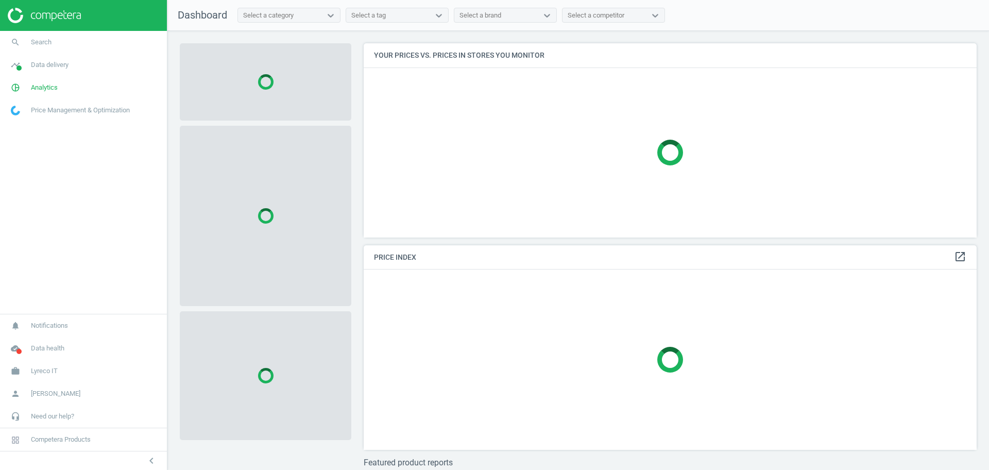
scroll to position [214, 624]
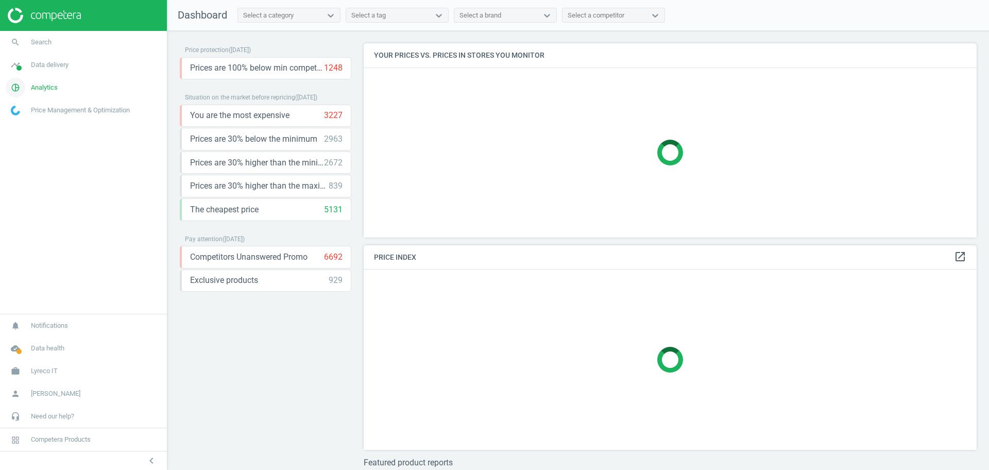
click at [46, 86] on span "Analytics" at bounding box center [44, 87] width 27 height 9
click at [63, 66] on span "Data delivery" at bounding box center [50, 64] width 38 height 9
click at [28, 121] on span "Matches" at bounding box center [22, 118] width 23 height 8
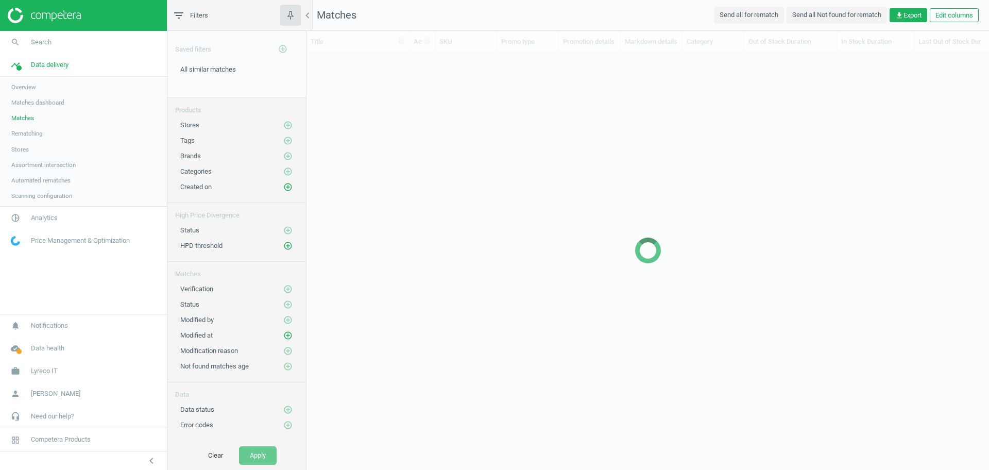
scroll to position [379, 673]
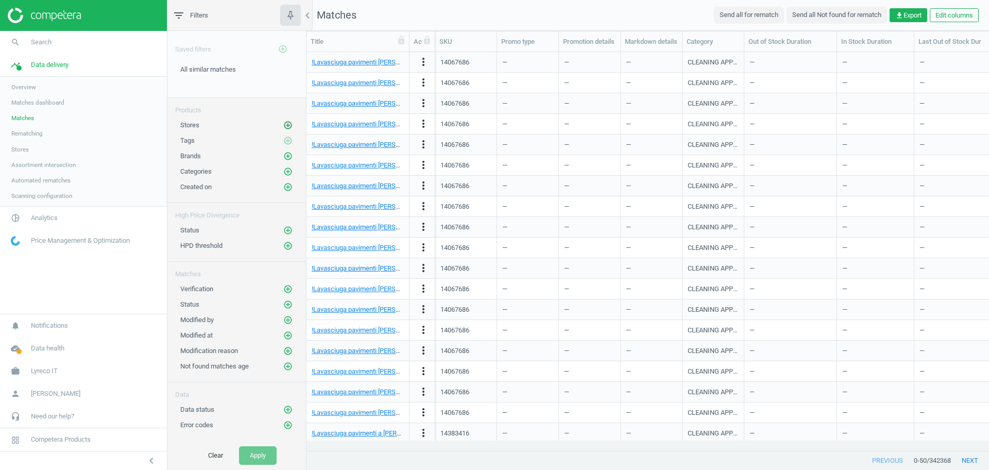
click at [285, 129] on icon "add_circle_outline" at bounding box center [287, 125] width 9 height 9
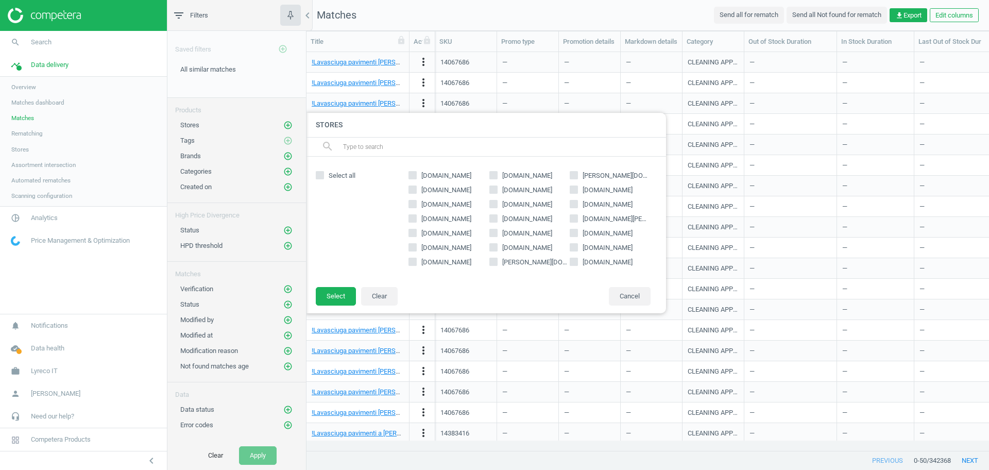
click at [457, 237] on span "[DOMAIN_NAME]" at bounding box center [446, 233] width 54 height 9
click at [416, 236] on input "[DOMAIN_NAME]" at bounding box center [413, 232] width 7 height 7
checkbox input "true"
click at [335, 295] on button "Select" at bounding box center [336, 296] width 40 height 19
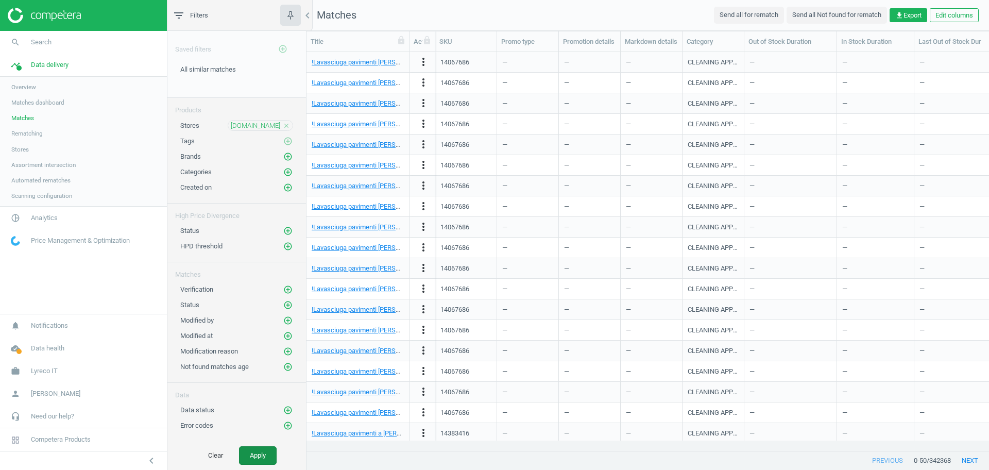
click at [268, 450] on button "Apply" at bounding box center [258, 455] width 38 height 19
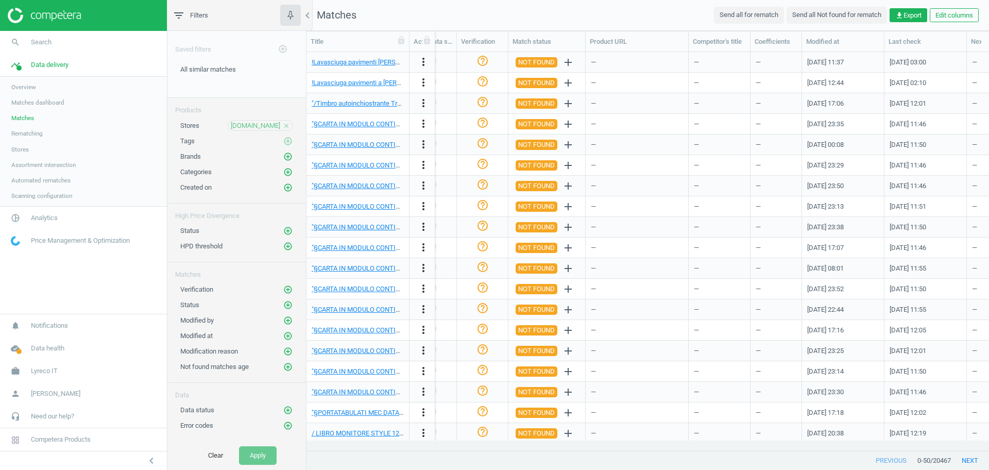
scroll to position [0, 1166]
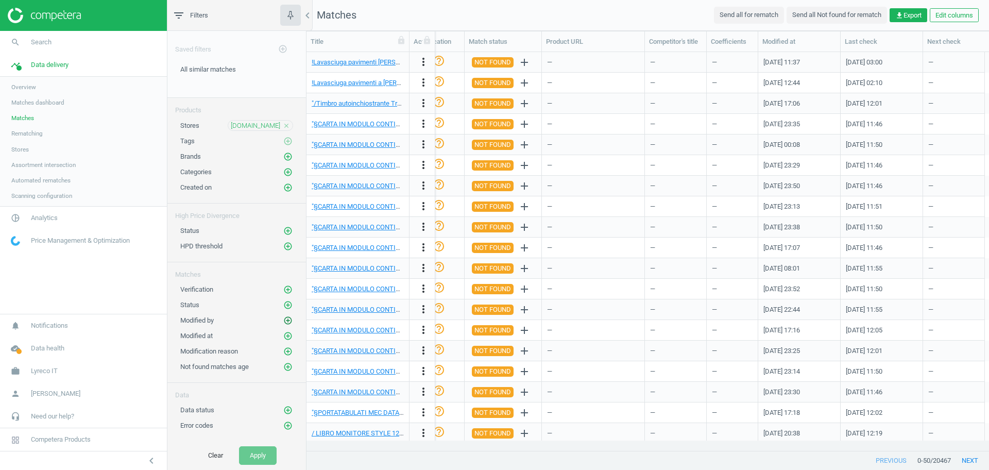
click at [289, 322] on icon "add_circle_outline" at bounding box center [287, 320] width 9 height 9
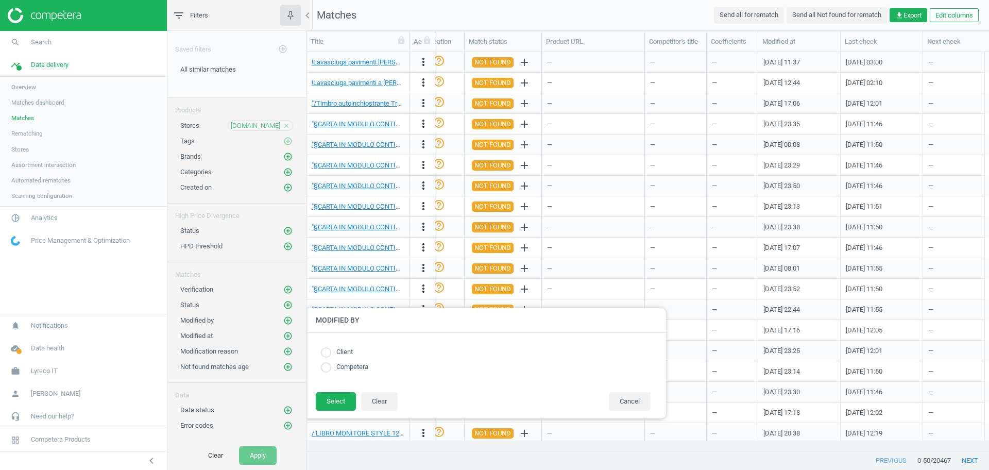
click at [330, 355] on input "radio" at bounding box center [326, 352] width 10 height 10
radio input "true"
click at [334, 397] on button "Select" at bounding box center [336, 401] width 40 height 19
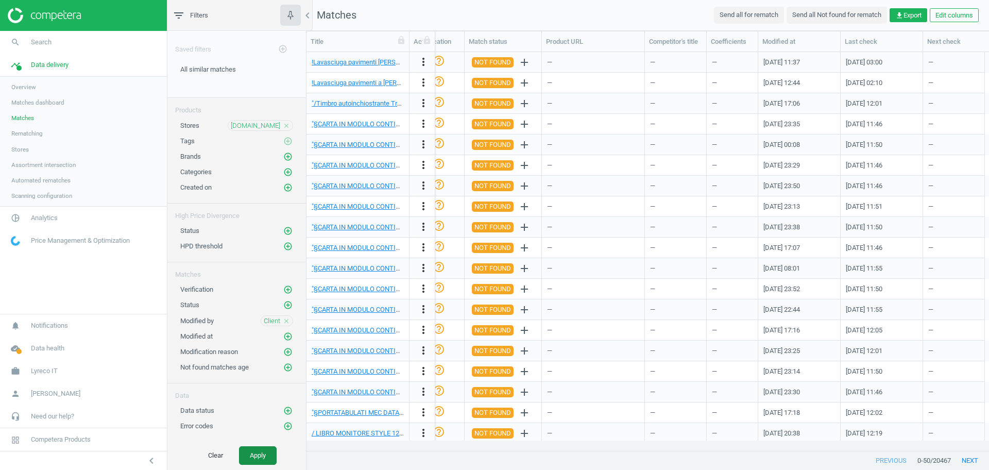
click at [266, 455] on button "Apply" at bounding box center [258, 455] width 38 height 19
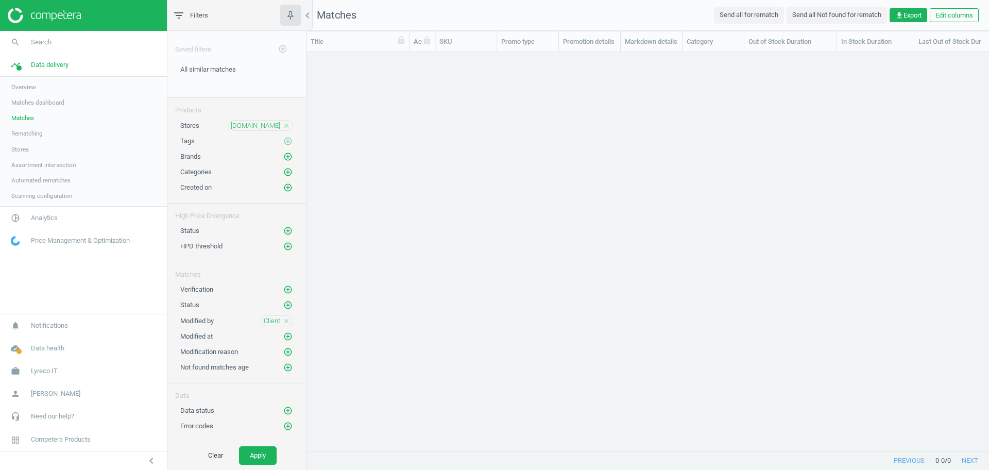
click at [288, 320] on icon "close" at bounding box center [286, 320] width 7 height 7
click at [35, 217] on span "Analytics" at bounding box center [44, 217] width 27 height 9
click at [25, 128] on span "Products" at bounding box center [23, 125] width 24 height 8
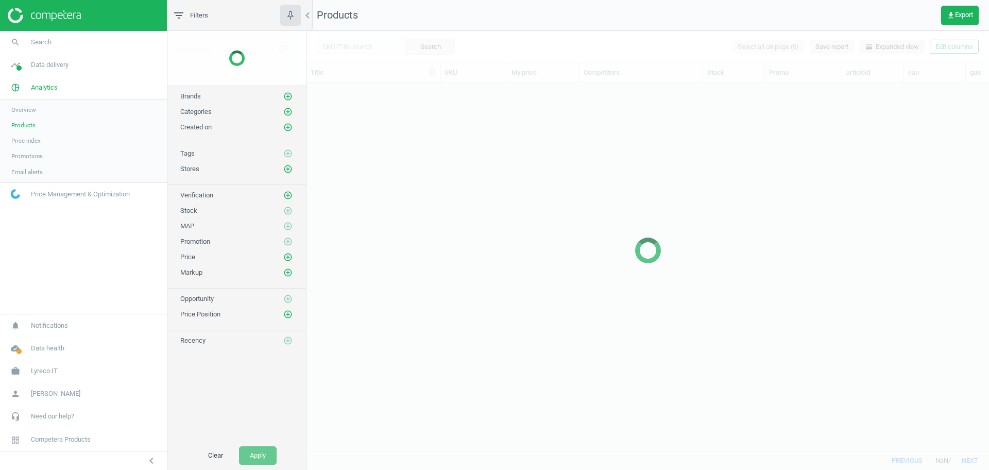
scroll to position [348, 673]
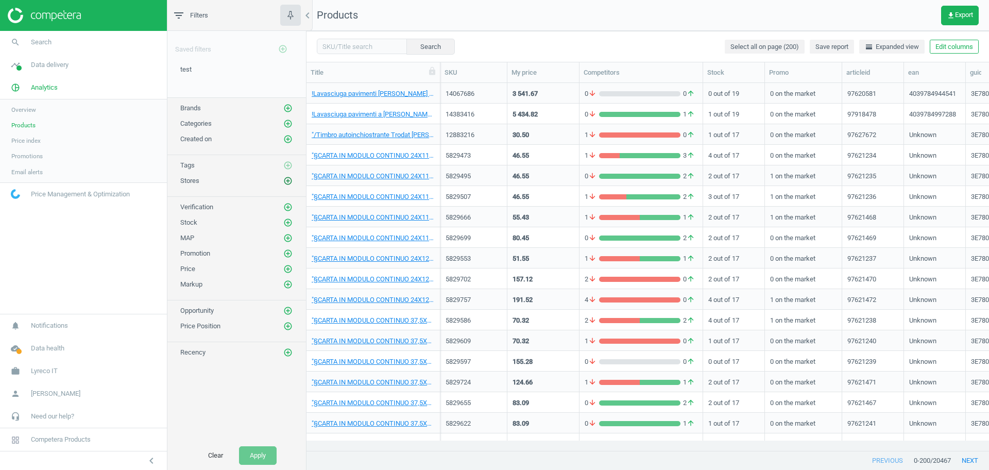
click at [288, 179] on icon "add_circle_outline" at bounding box center [287, 180] width 9 height 9
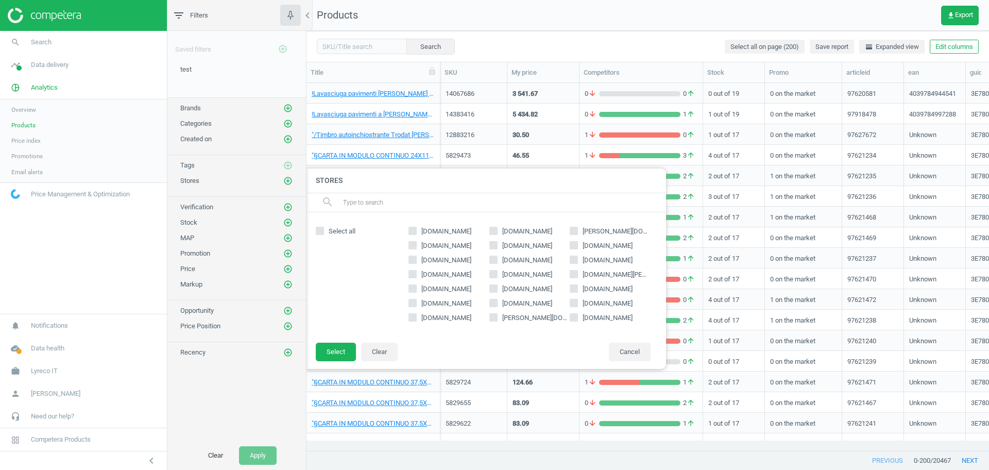
click at [444, 288] on span "[DOMAIN_NAME]" at bounding box center [446, 288] width 54 height 9
click at [416, 288] on input "[DOMAIN_NAME]" at bounding box center [413, 288] width 7 height 7
checkbox input "true"
click at [335, 350] on button "Select" at bounding box center [336, 352] width 40 height 19
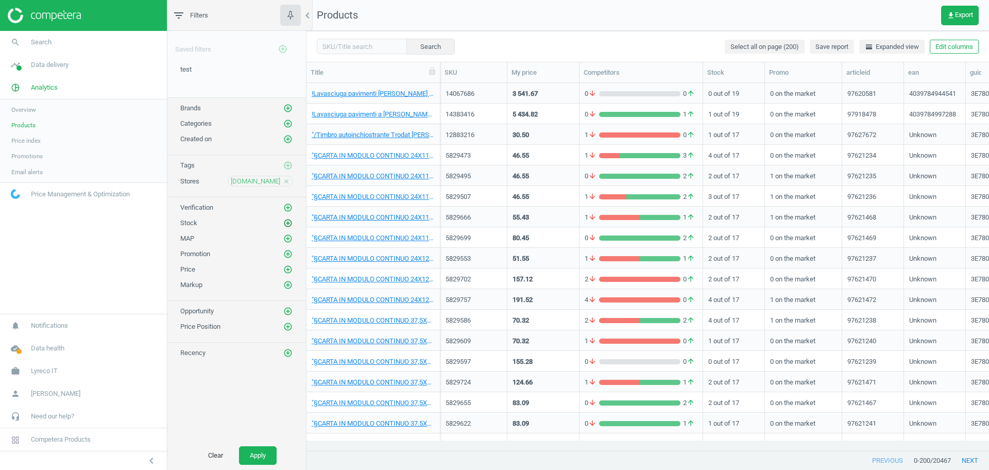
click at [290, 222] on icon "add_circle_outline" at bounding box center [287, 222] width 9 height 9
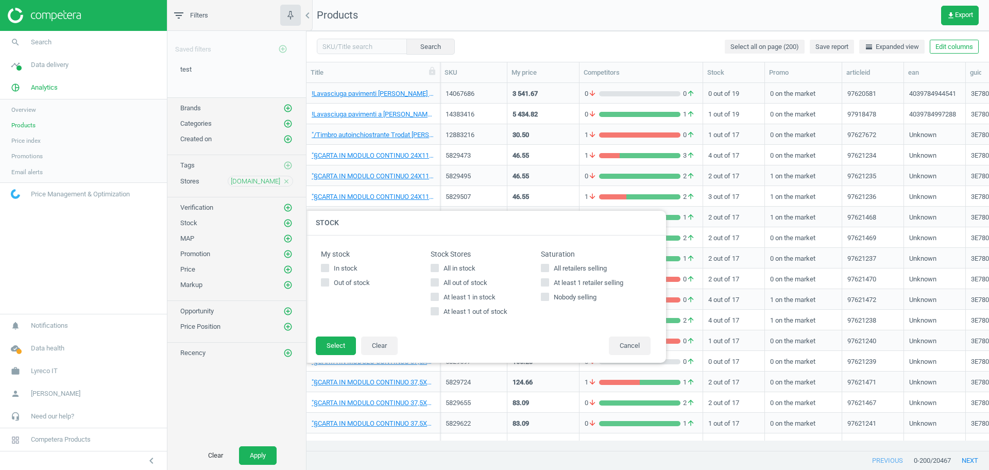
click at [466, 273] on span "All in stock" at bounding box center [460, 268] width 36 height 9
click at [439, 271] on input "All in stock" at bounding box center [435, 267] width 7 height 7
checkbox input "true"
click at [259, 450] on button "Apply" at bounding box center [258, 455] width 38 height 19
click at [330, 347] on button "Select" at bounding box center [336, 345] width 40 height 19
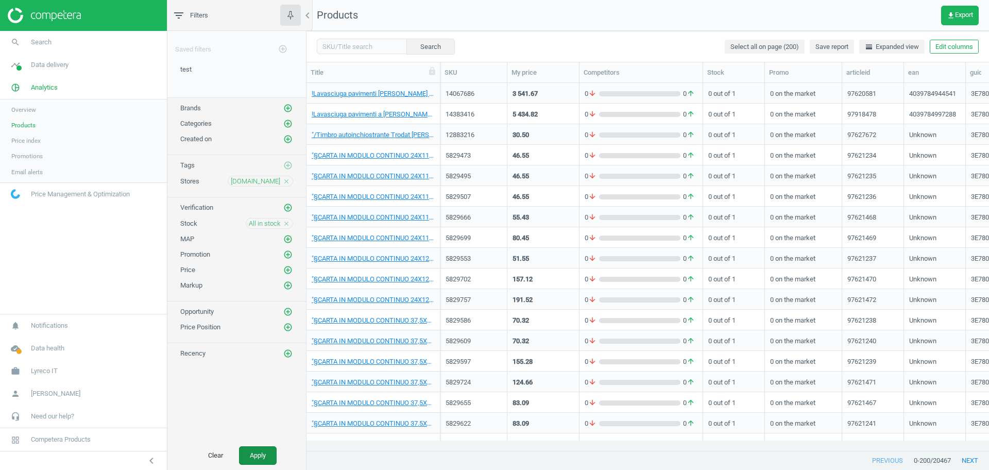
click at [258, 455] on button "Apply" at bounding box center [258, 455] width 38 height 19
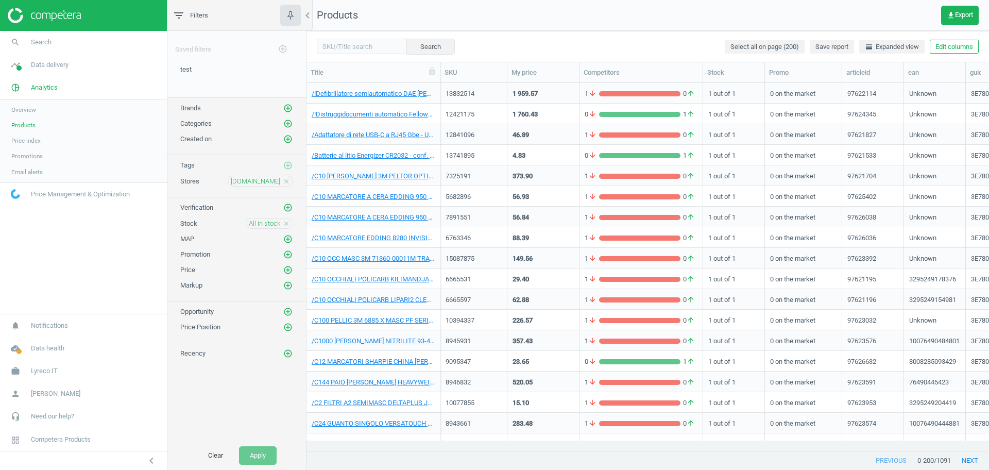
click at [12, 123] on span "Products" at bounding box center [23, 125] width 24 height 8
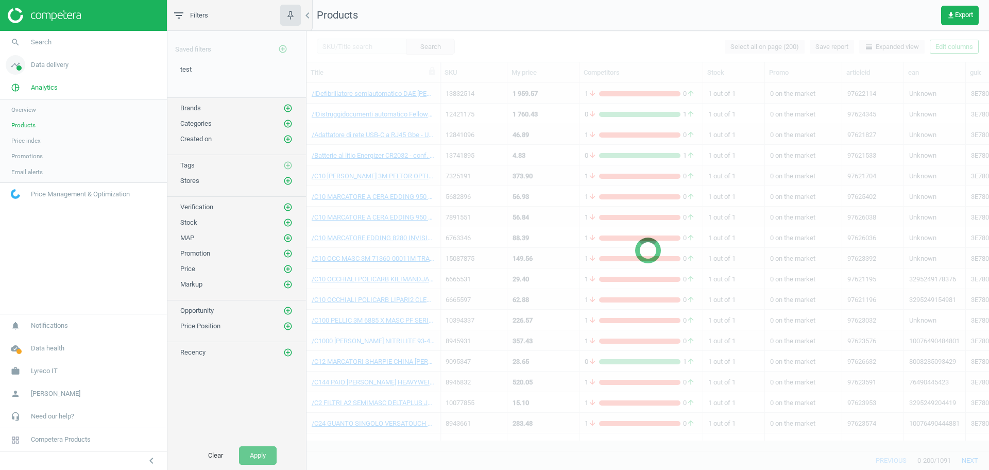
click at [48, 63] on span "Data delivery" at bounding box center [50, 64] width 38 height 9
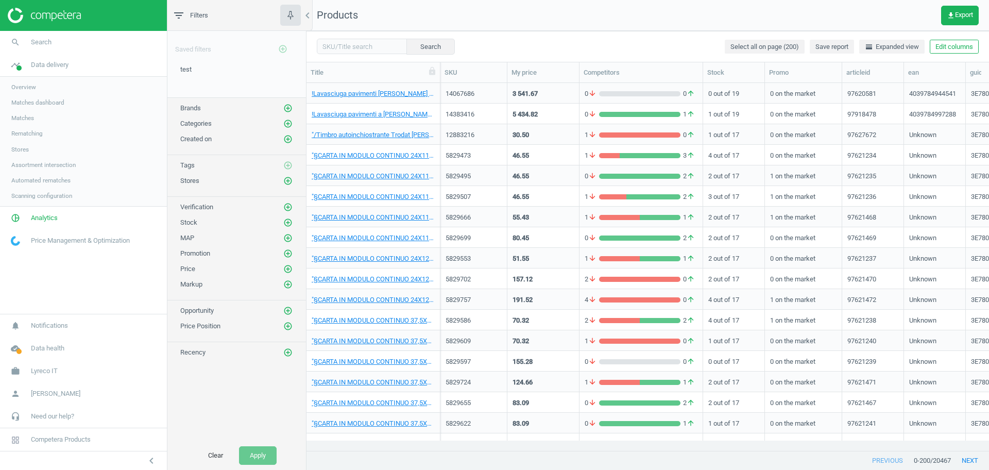
click at [33, 115] on span "Matches" at bounding box center [22, 118] width 23 height 8
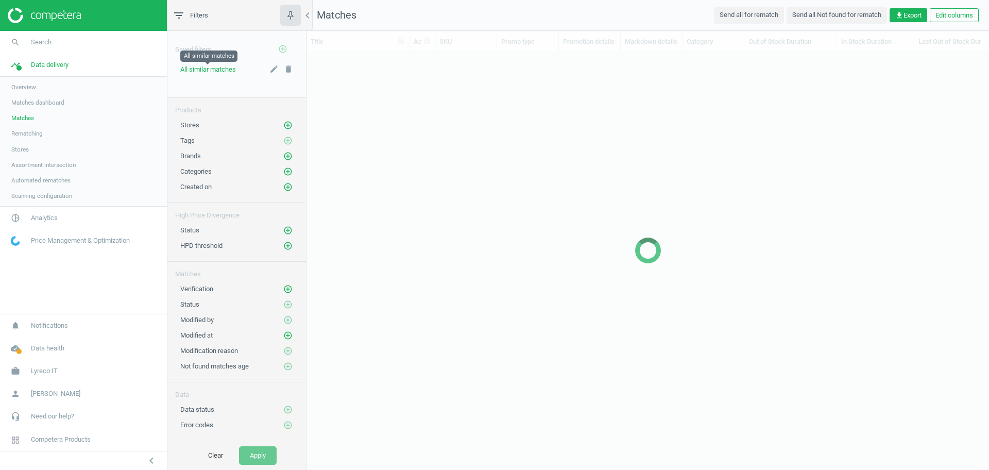
scroll to position [379, 673]
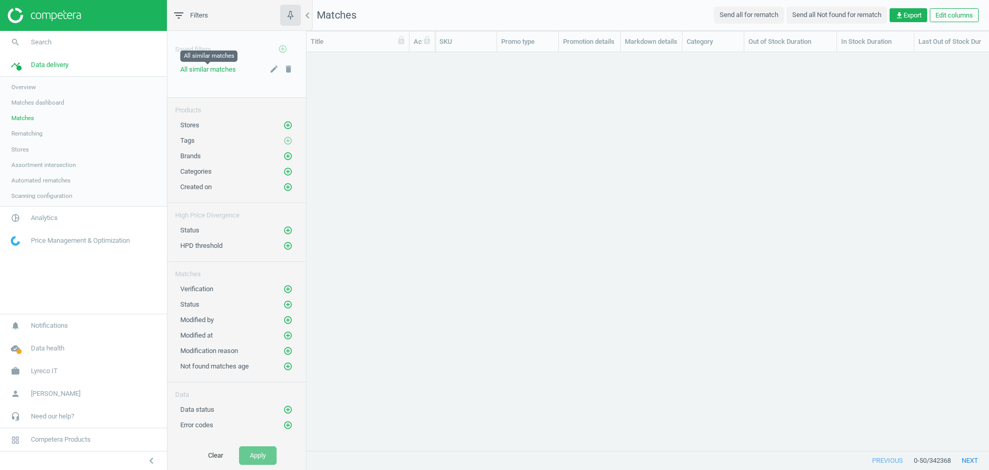
click at [205, 65] on span "All similar matches" at bounding box center [208, 69] width 56 height 8
click at [201, 72] on span "All similar matches" at bounding box center [208, 69] width 56 height 8
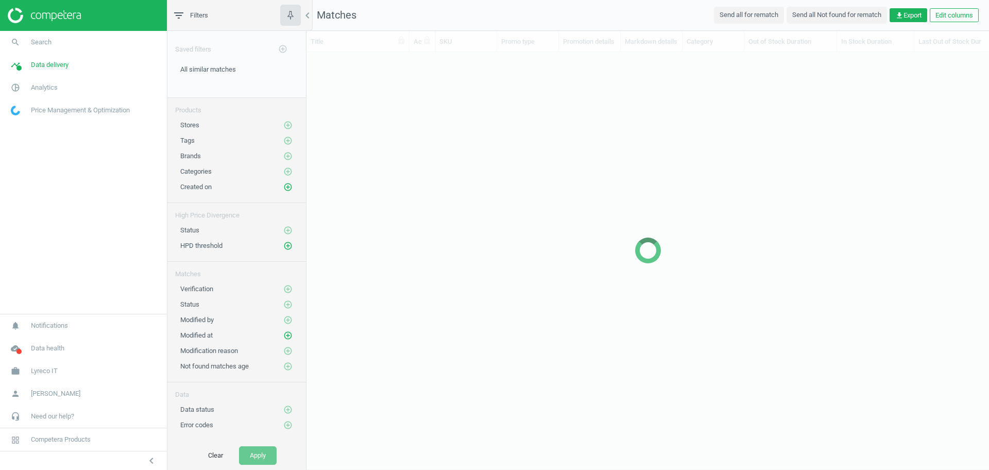
scroll to position [379, 673]
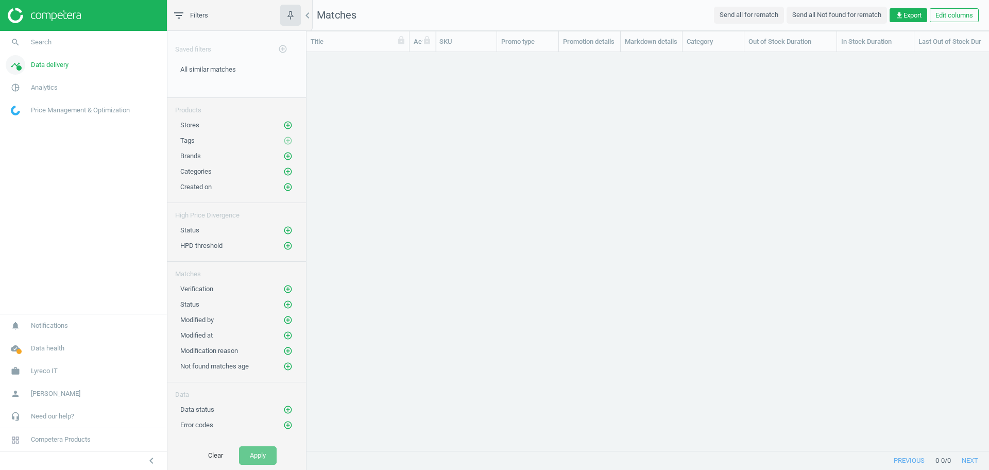
click at [69, 71] on link "timeline Data delivery" at bounding box center [83, 65] width 167 height 23
click at [26, 120] on span "Matches" at bounding box center [22, 118] width 23 height 8
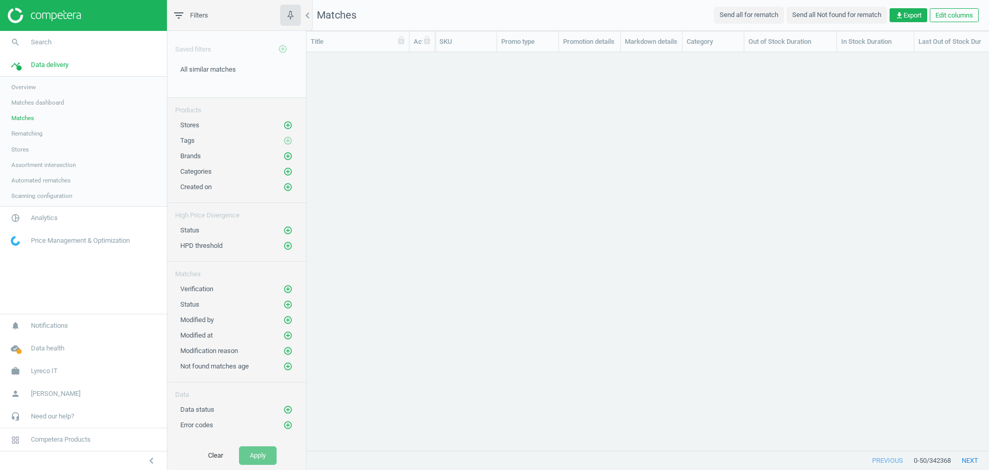
scroll to position [379, 673]
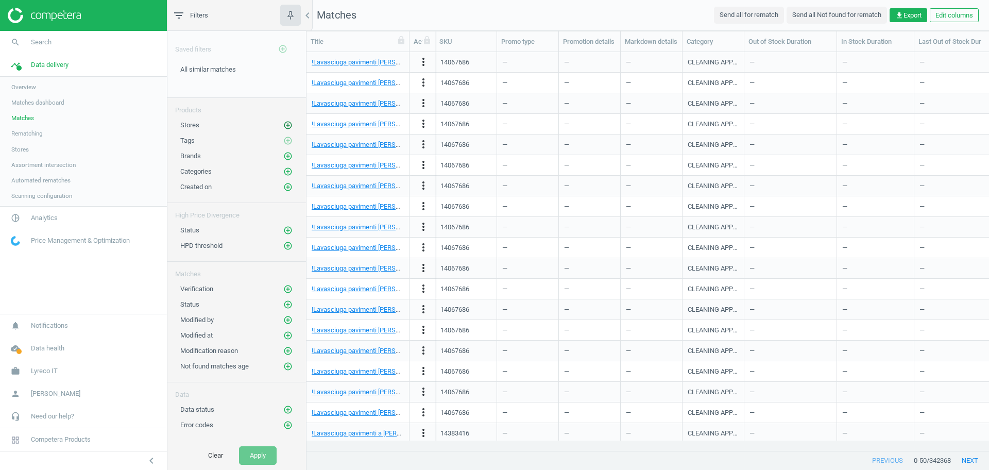
click at [289, 125] on icon "add_circle_outline" at bounding box center [287, 125] width 9 height 9
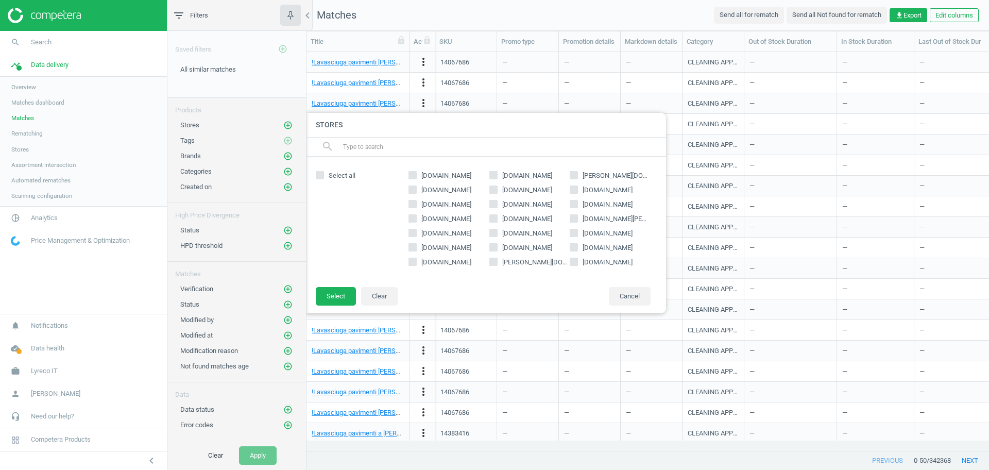
click at [437, 230] on span "[DOMAIN_NAME]" at bounding box center [446, 233] width 54 height 9
click at [416, 230] on input "[DOMAIN_NAME]" at bounding box center [413, 232] width 7 height 7
checkbox input "true"
click at [340, 296] on button "Select" at bounding box center [336, 296] width 40 height 19
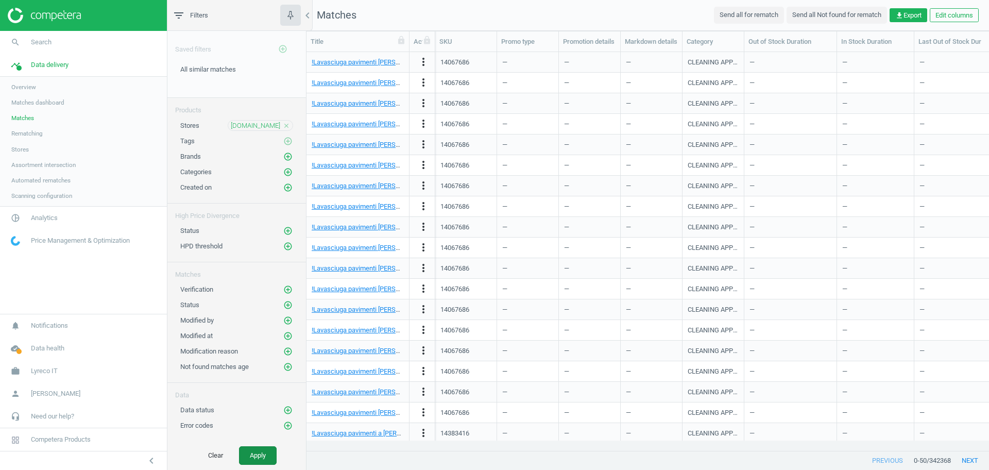
click at [263, 450] on button "Apply" at bounding box center [258, 455] width 38 height 19
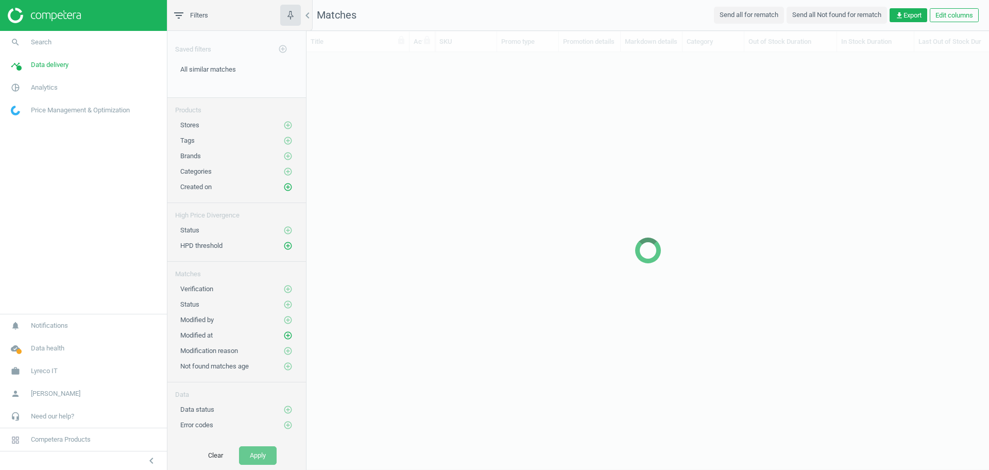
scroll to position [379, 673]
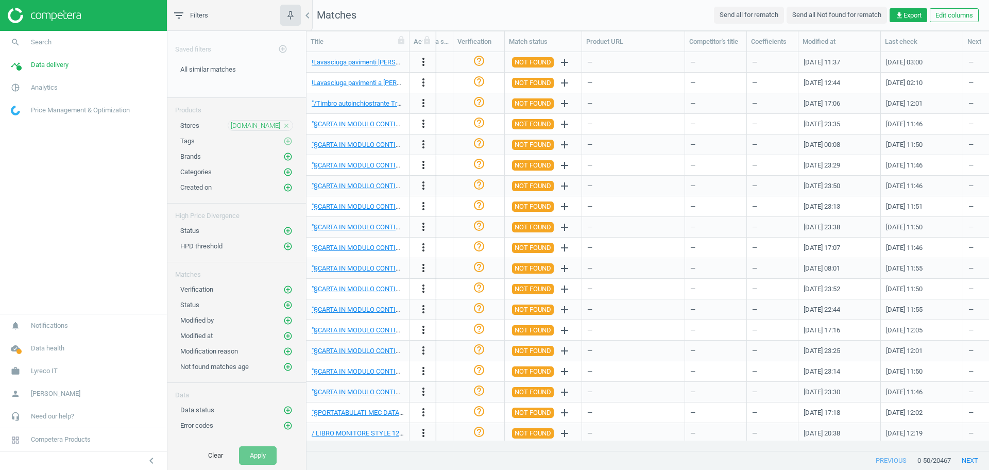
scroll to position [0, 1119]
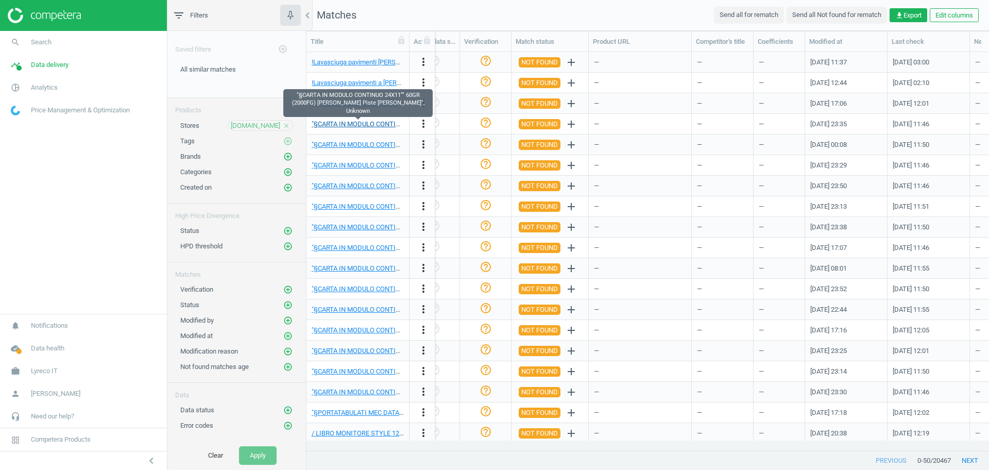
click at [357, 127] on link ""§CARTA IN MODULO CONTINUO 24X11"" 60GR (2000FG) [PERSON_NAME] Piste [PERSON_NA…" at bounding box center [471, 124] width 318 height 8
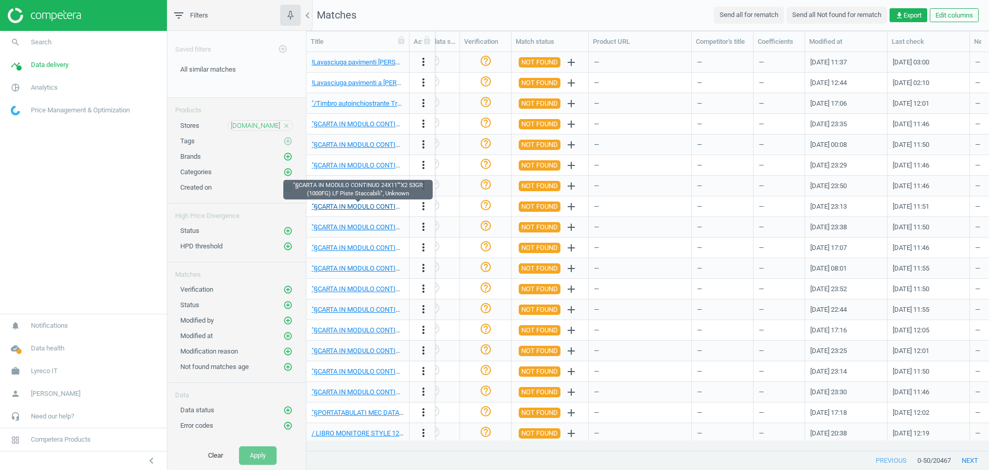
click at [373, 209] on link ""§CARTA IN MODULO CONTINUO 24X11""X2 53GR (1000FG) LF Piste Staccabili", Unknown" at bounding box center [443, 207] width 263 height 8
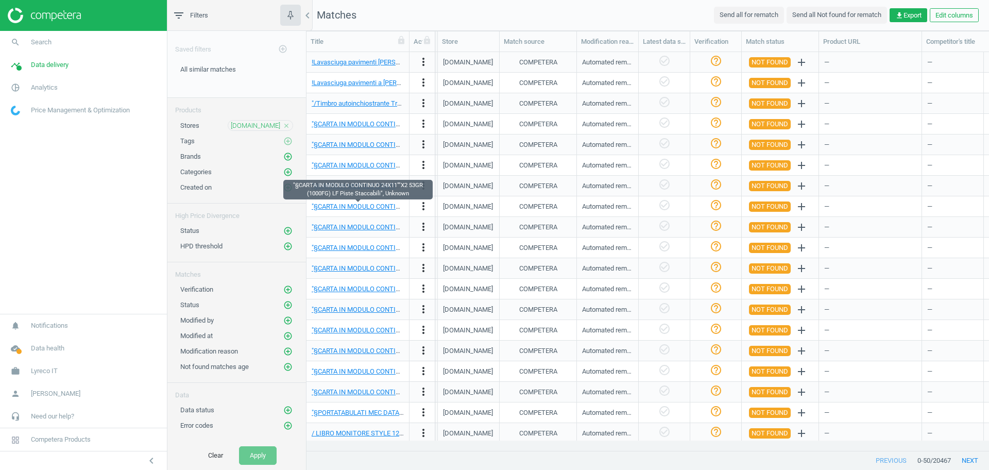
scroll to position [0, 864]
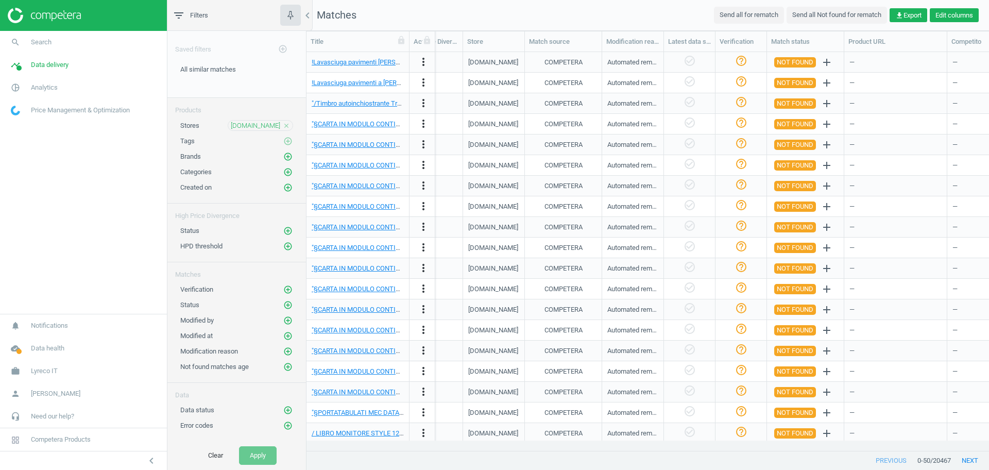
click at [945, 13] on button "Edit columns" at bounding box center [954, 15] width 49 height 14
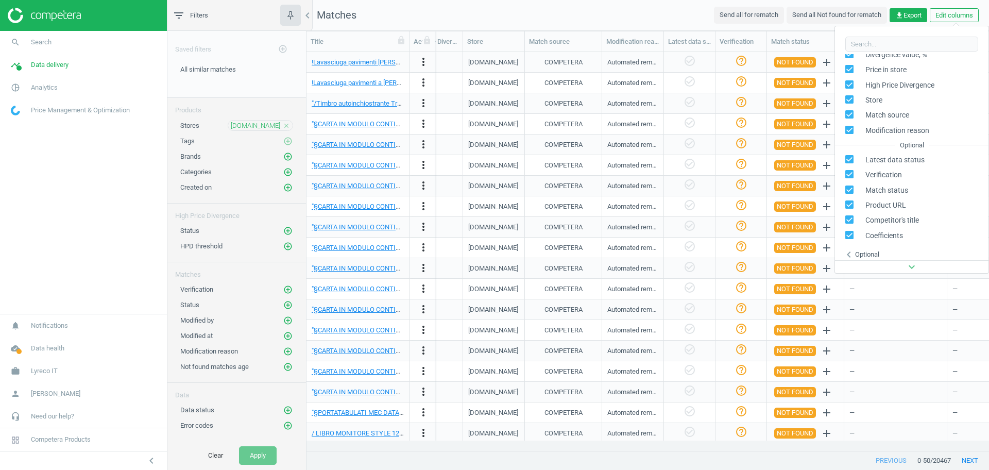
scroll to position [238, 0]
click at [870, 249] on div "Optional" at bounding box center [867, 248] width 24 height 9
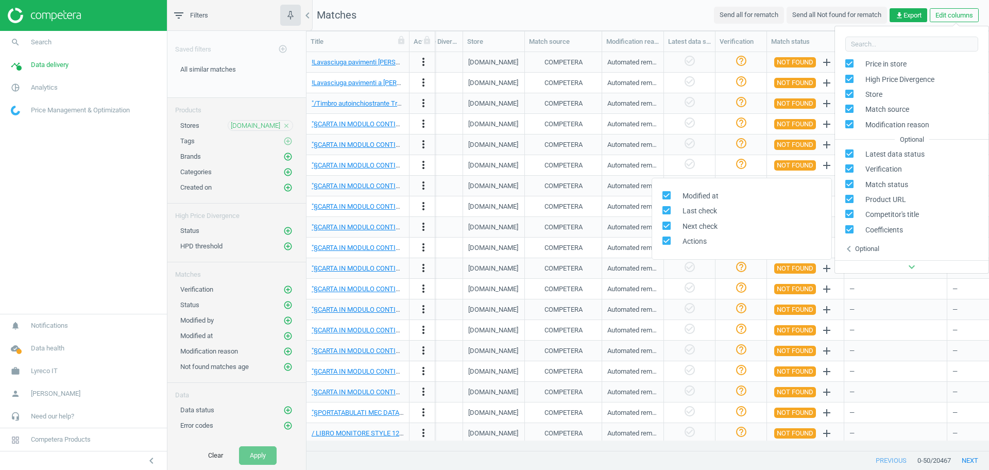
click at [870, 249] on div "Optional" at bounding box center [867, 248] width 24 height 9
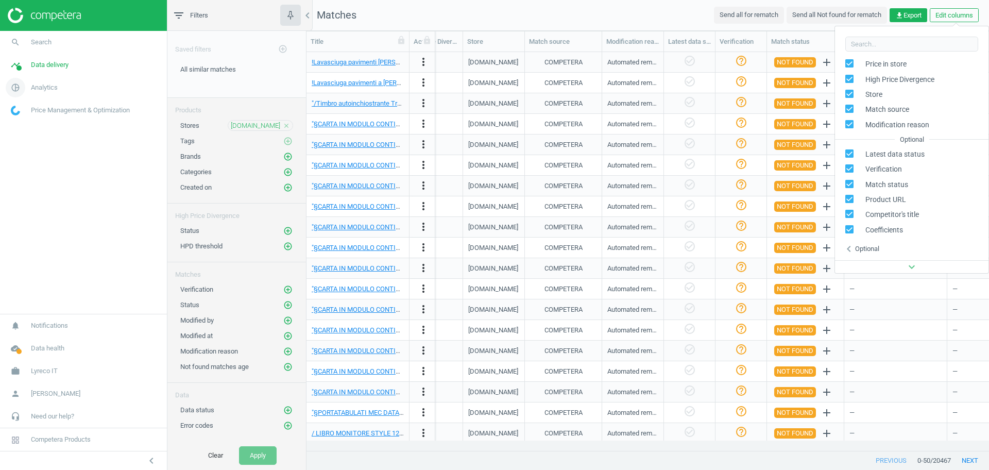
click at [44, 88] on span "Analytics" at bounding box center [44, 87] width 27 height 9
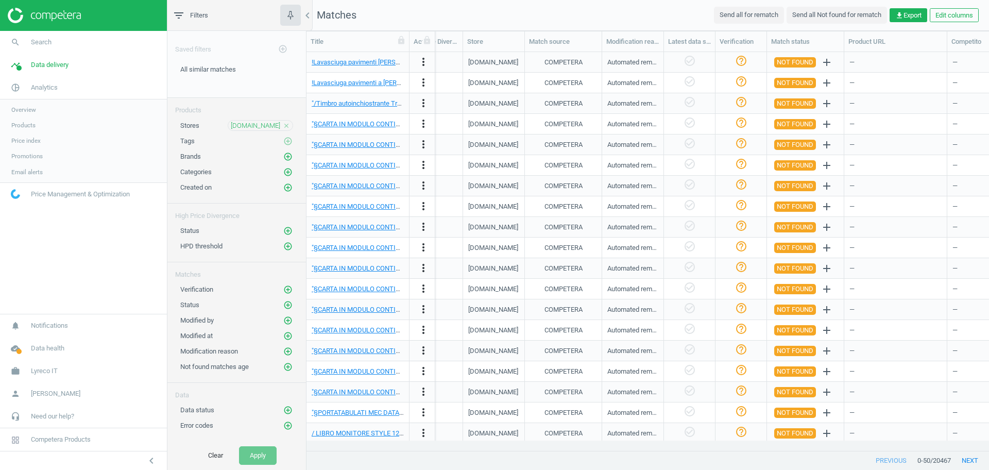
click at [23, 125] on span "Products" at bounding box center [23, 125] width 24 height 8
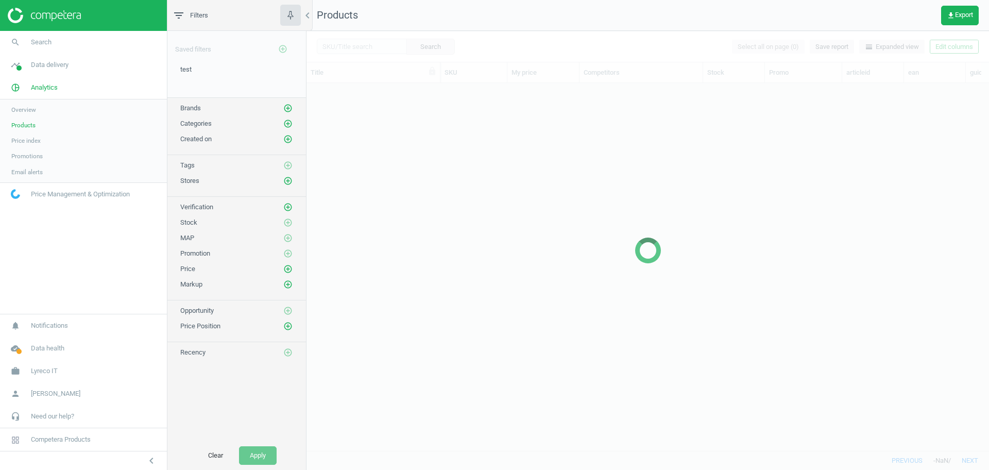
scroll to position [348, 673]
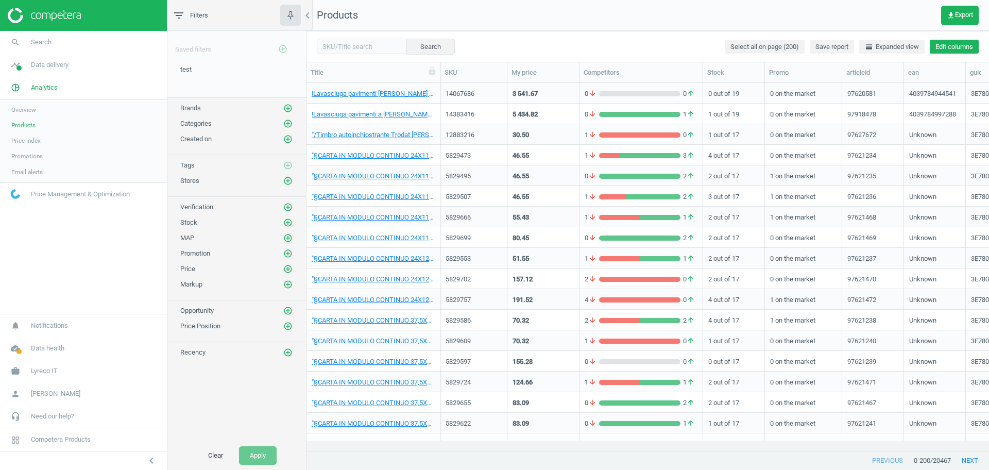
click at [956, 49] on button "Edit columns" at bounding box center [954, 47] width 49 height 14
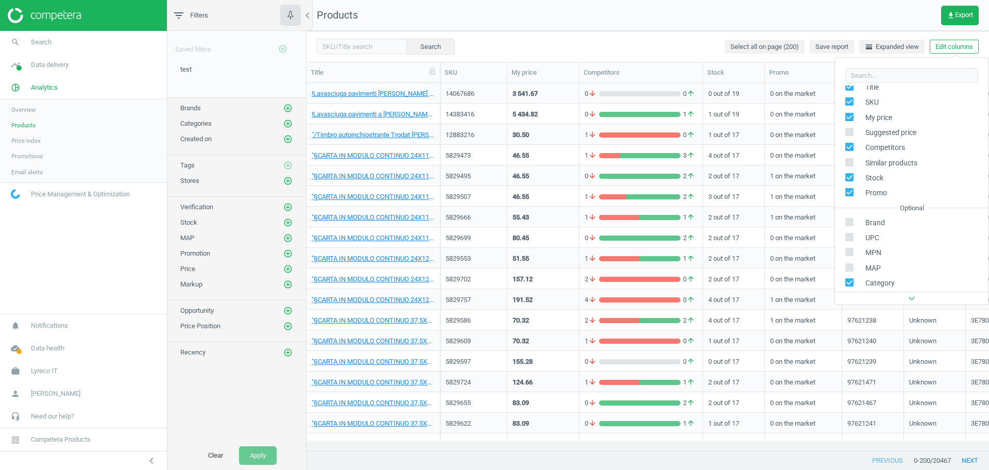
scroll to position [24, 0]
click at [854, 161] on label at bounding box center [853, 160] width 15 height 10
click at [853, 161] on input "checkbox" at bounding box center [850, 158] width 7 height 7
checkbox input "true"
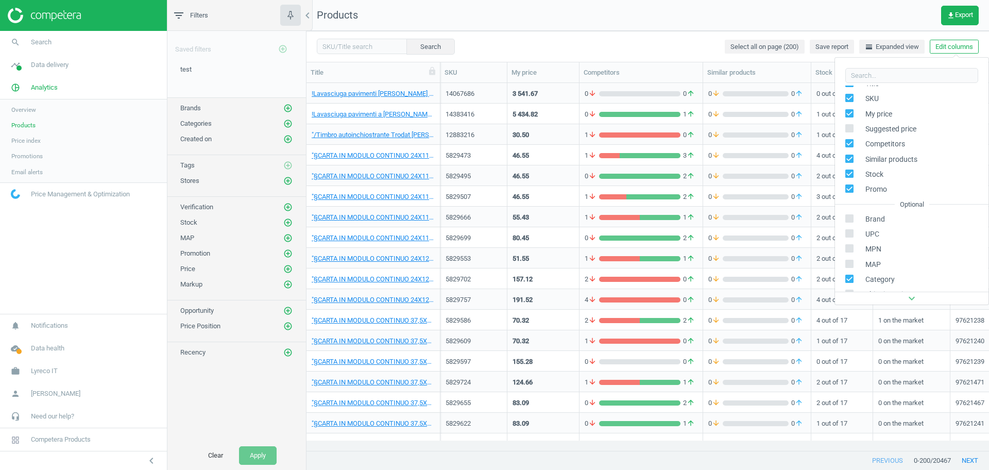
click at [550, 30] on nav "Products get_app Export" at bounding box center [648, 15] width 683 height 31
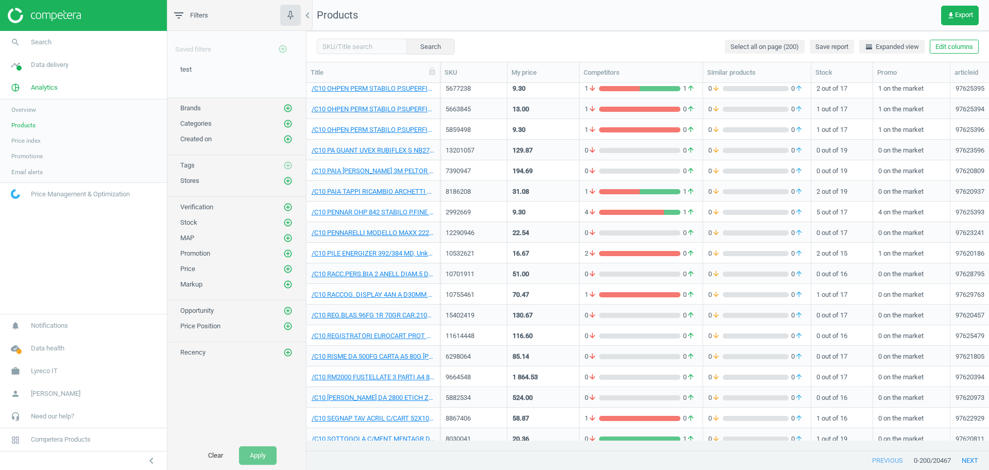
scroll to position [3765, 0]
